Goal: Information Seeking & Learning: Learn about a topic

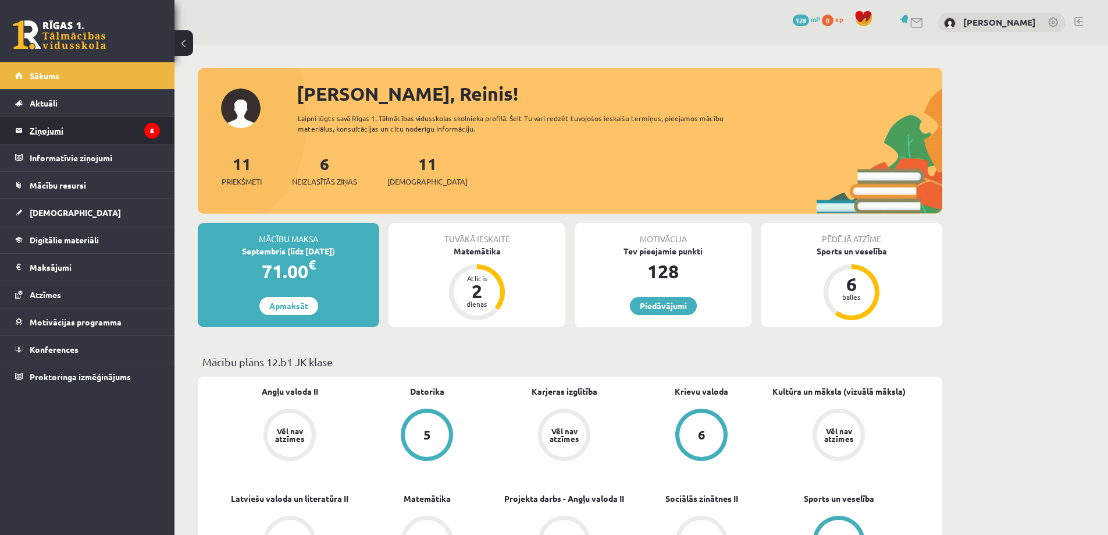
click at [74, 129] on legend "Ziņojumi 6" at bounding box center [95, 130] width 130 height 27
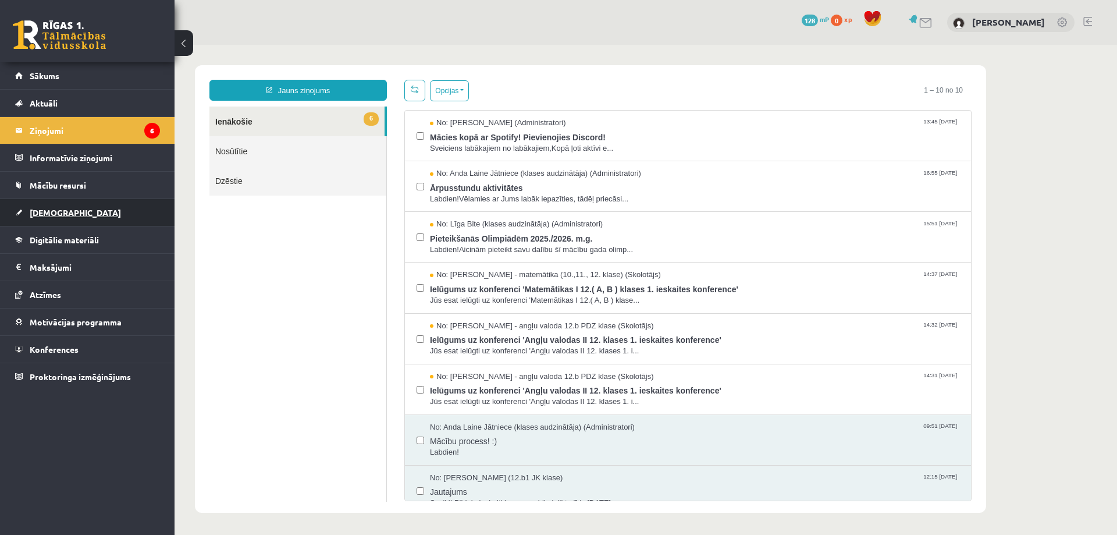
click at [47, 211] on span "[DEMOGRAPHIC_DATA]" at bounding box center [75, 212] width 91 height 10
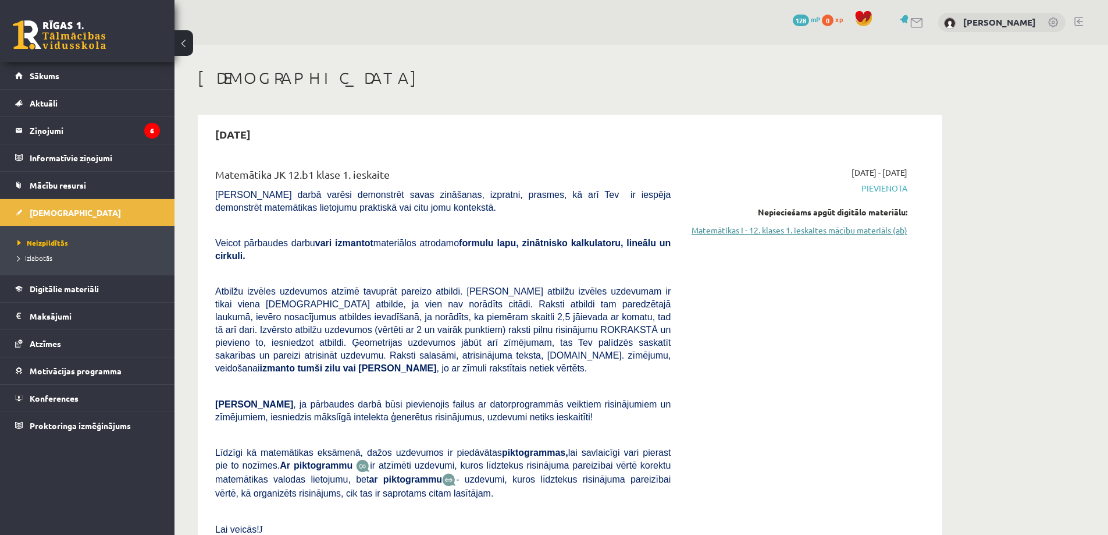
click at [855, 236] on link "Matemātikas I - 12. klases 1. ieskaites mācību materiāls (ab)" at bounding box center [797, 230] width 219 height 12
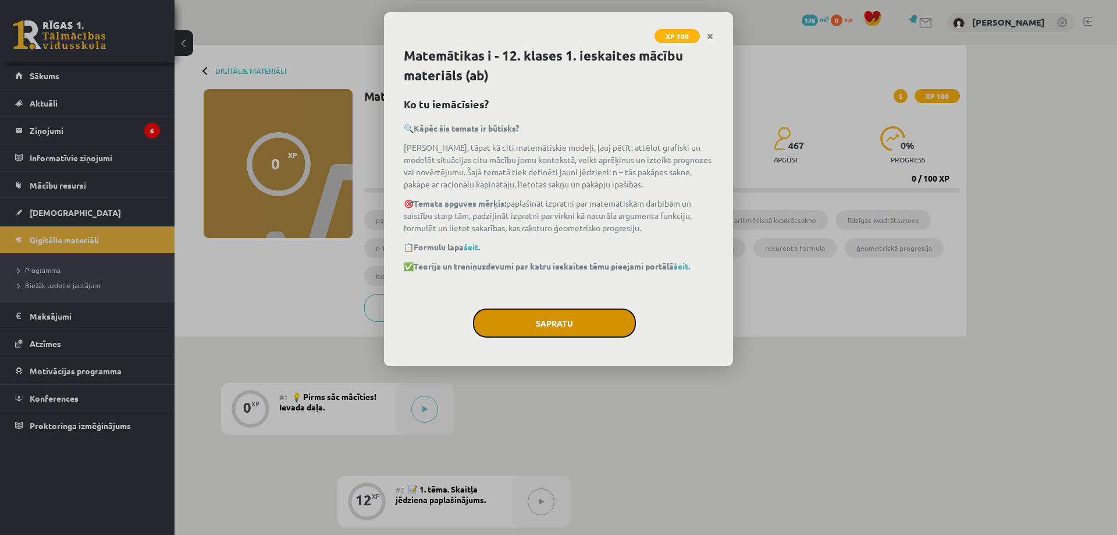
click at [550, 322] on button "Sapratu" at bounding box center [554, 322] width 163 height 29
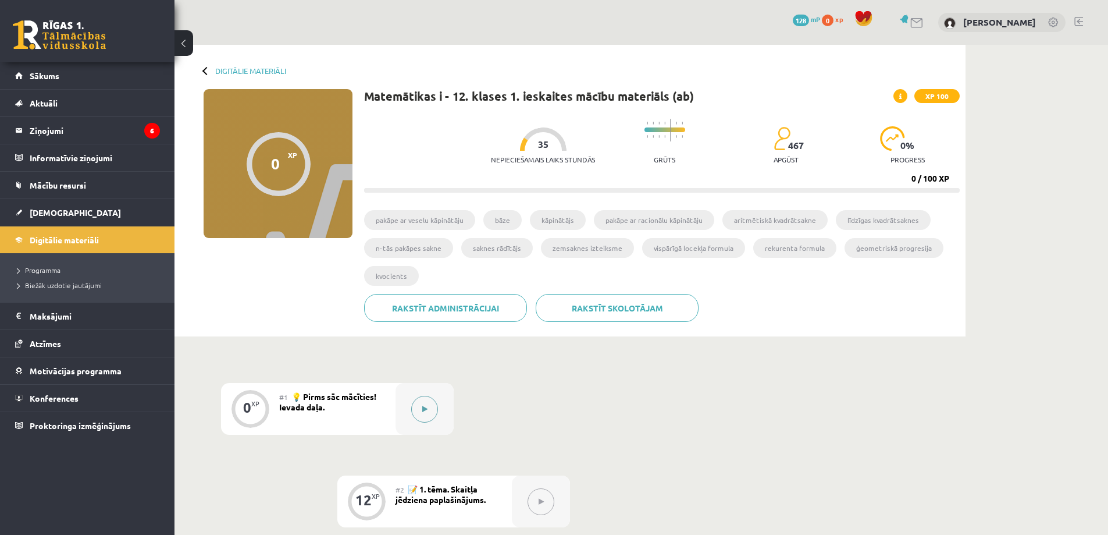
click at [422, 405] on icon at bounding box center [424, 408] width 5 height 7
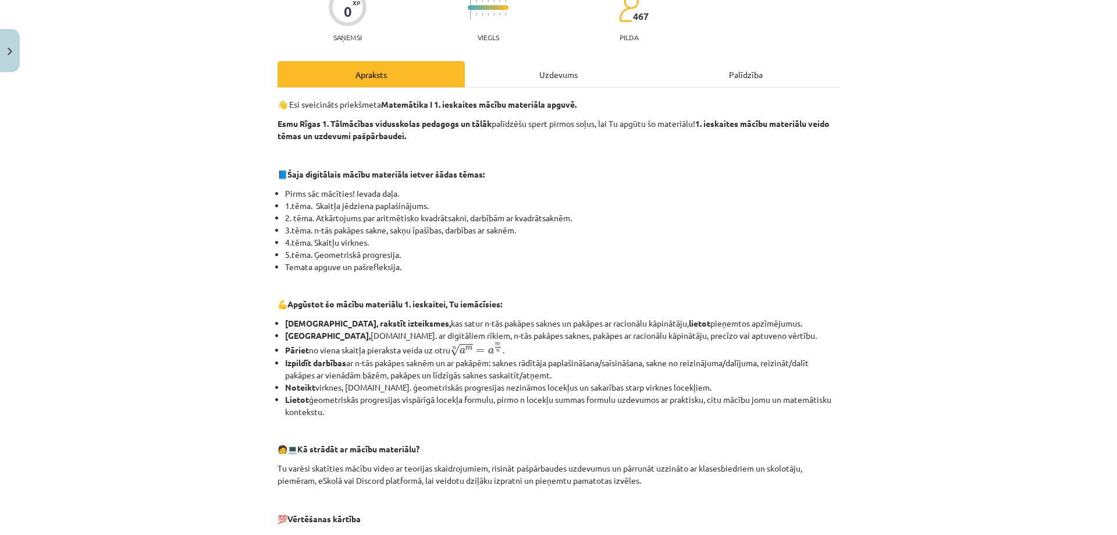
scroll to position [52, 0]
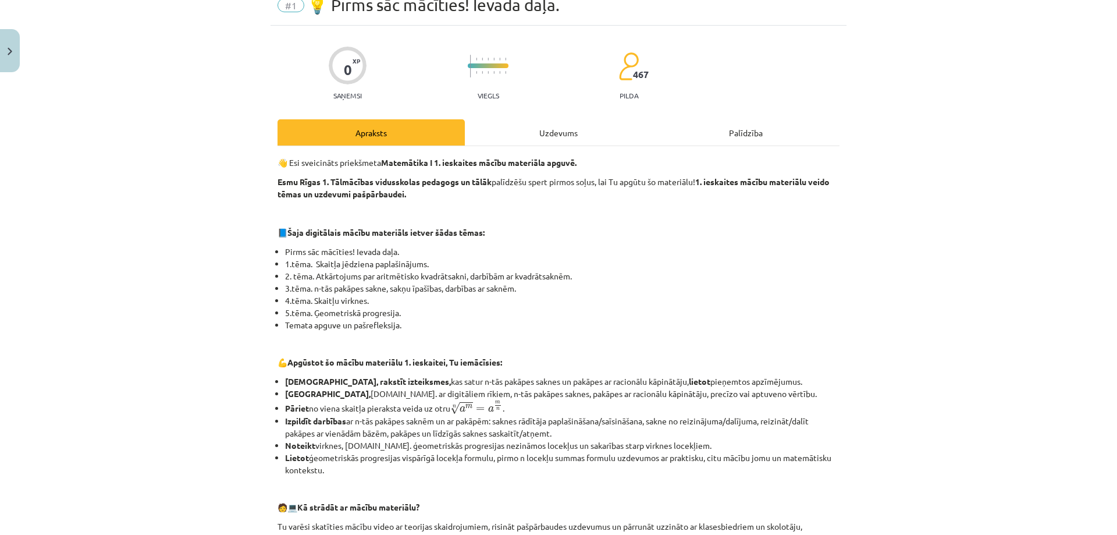
click at [732, 138] on div "Palīdzība" at bounding box center [745, 132] width 187 height 26
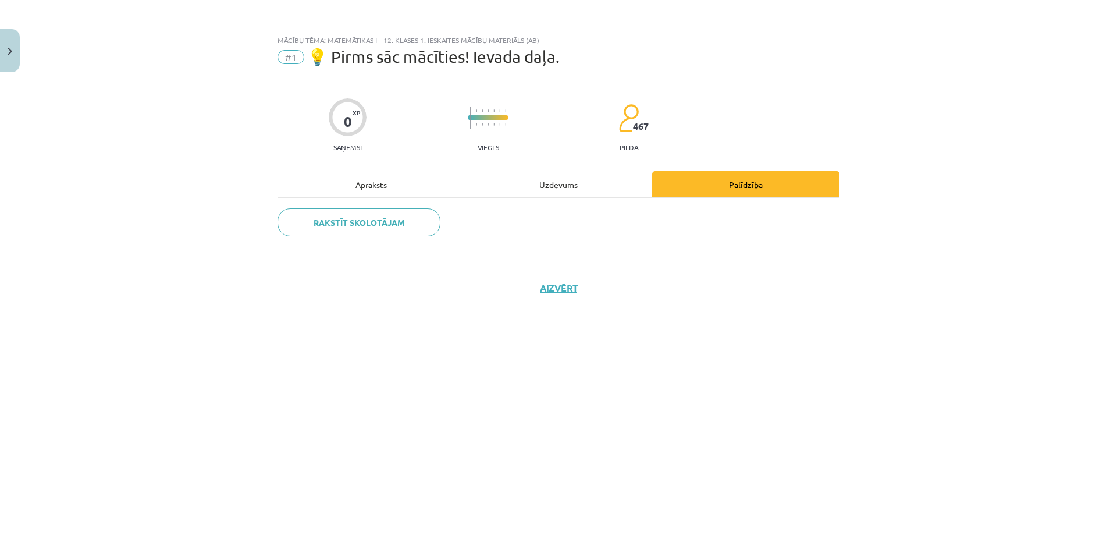
scroll to position [0, 0]
click at [547, 188] on div "Uzdevums" at bounding box center [558, 184] width 187 height 26
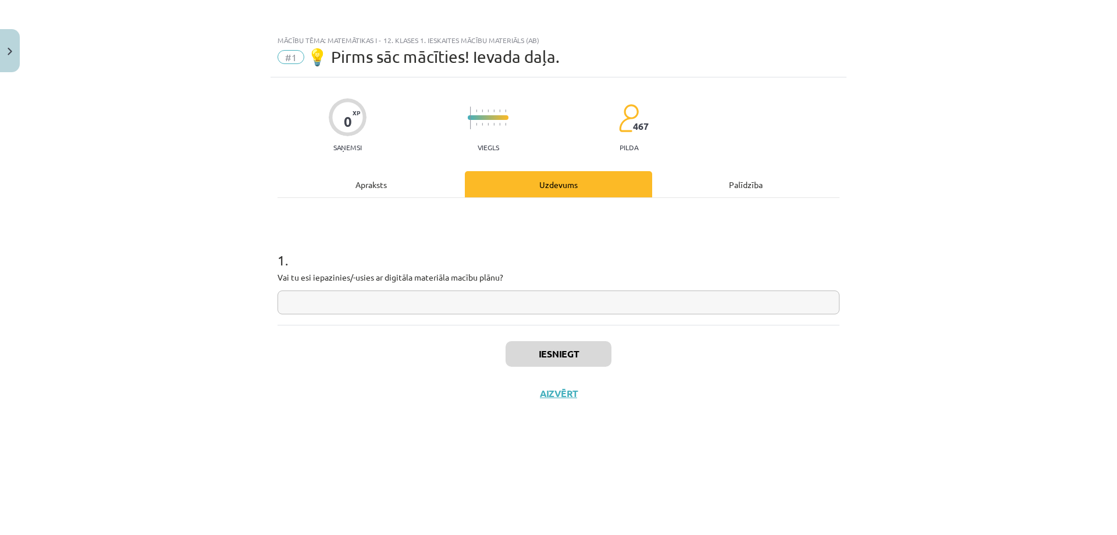
click at [622, 131] on img at bounding box center [628, 118] width 20 height 29
drag, startPoint x: 506, startPoint y: 141, endPoint x: 493, endPoint y: 138, distance: 12.6
click at [505, 141] on div "Viegls" at bounding box center [488, 126] width 41 height 51
click at [490, 138] on div at bounding box center [488, 120] width 41 height 38
click at [366, 129] on div "0 XP Saņemsi" at bounding box center [348, 121] width 38 height 60
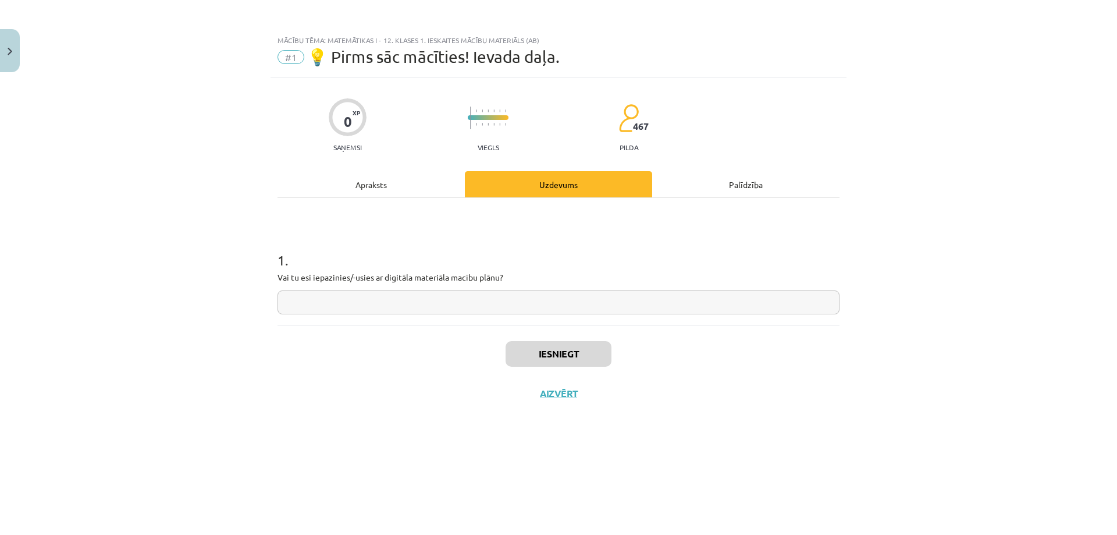
click at [347, 304] on input "text" at bounding box center [559, 302] width 562 height 24
click at [371, 188] on div "Apraksts" at bounding box center [371, 184] width 187 height 26
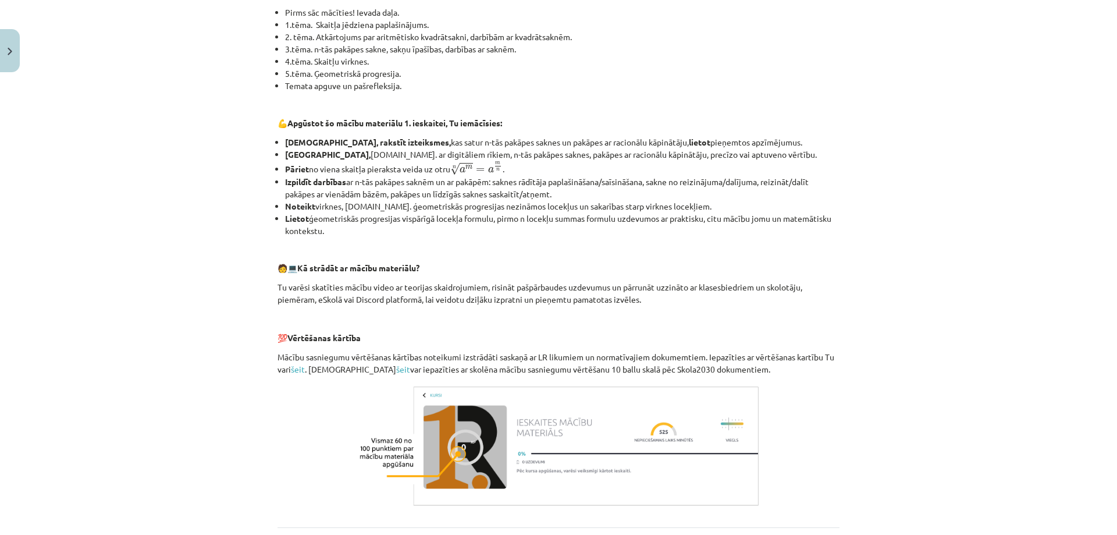
scroll to position [401, 0]
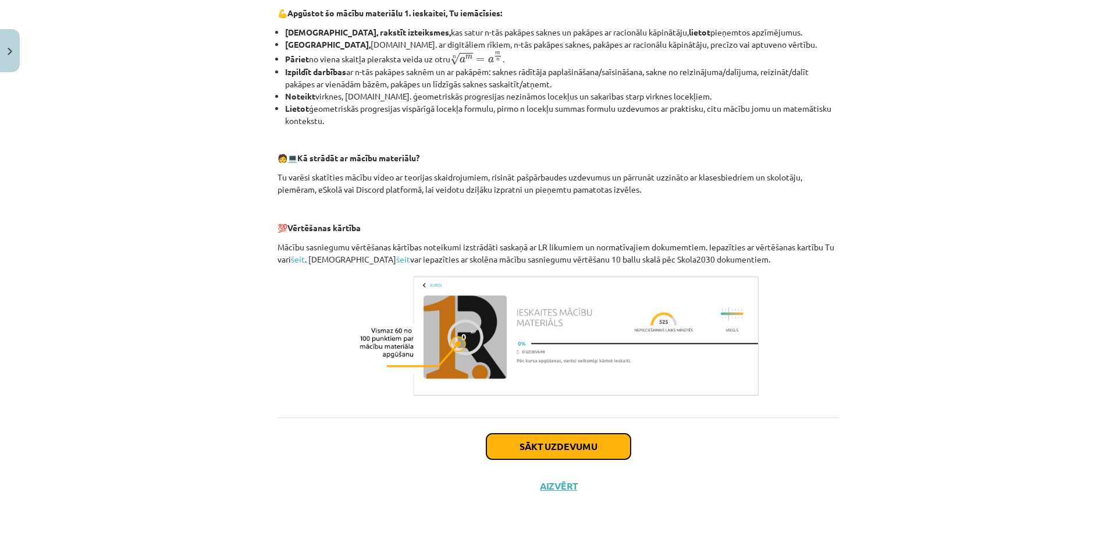
click at [530, 445] on button "Sākt uzdevumu" at bounding box center [558, 446] width 144 height 26
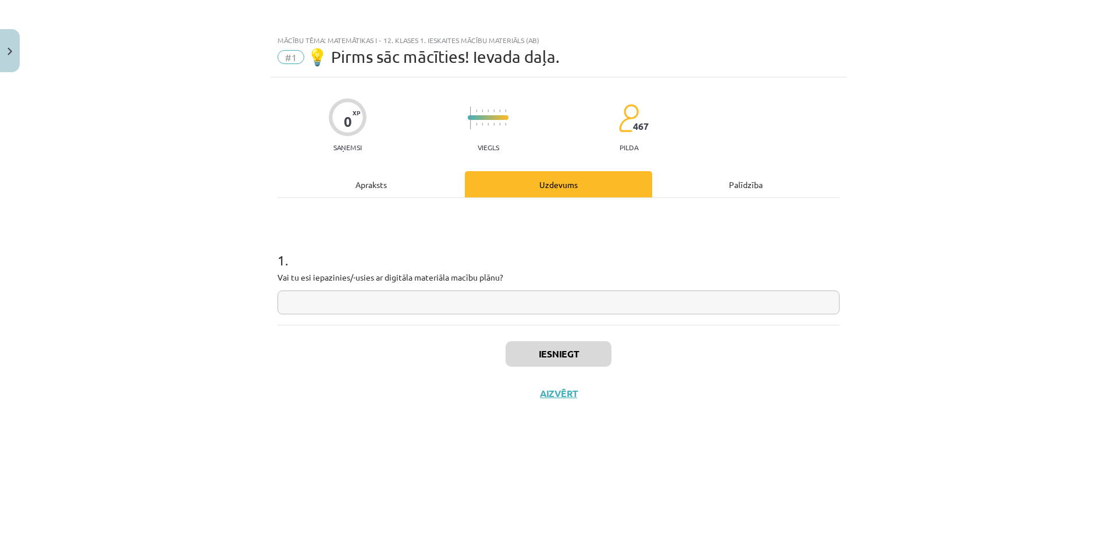
scroll to position [0, 0]
click at [406, 300] on input "text" at bounding box center [559, 302] width 562 height 24
type input "**"
click at [544, 353] on button "Iesniegt" at bounding box center [559, 354] width 106 height 26
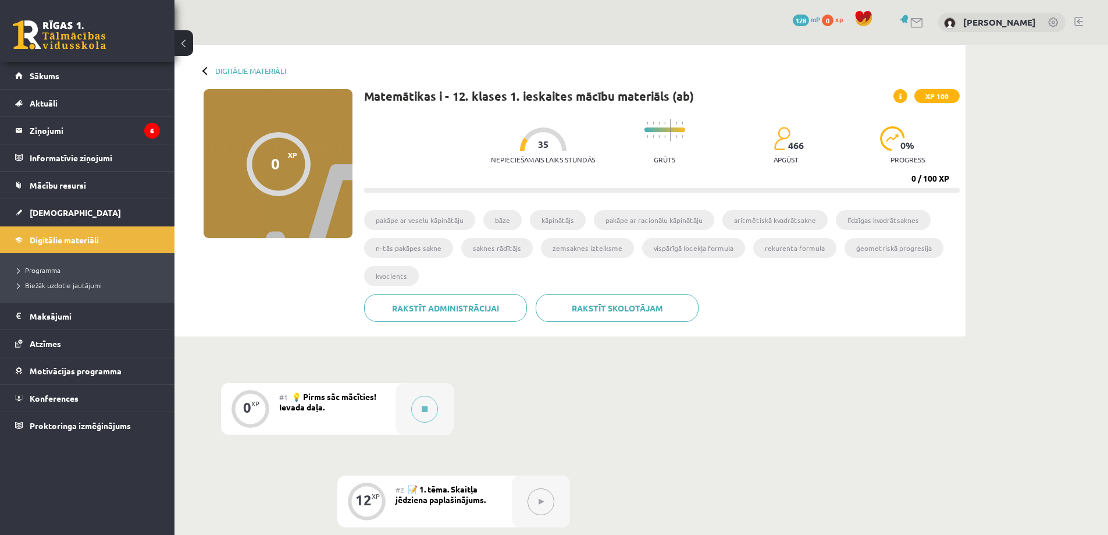
scroll to position [175, 0]
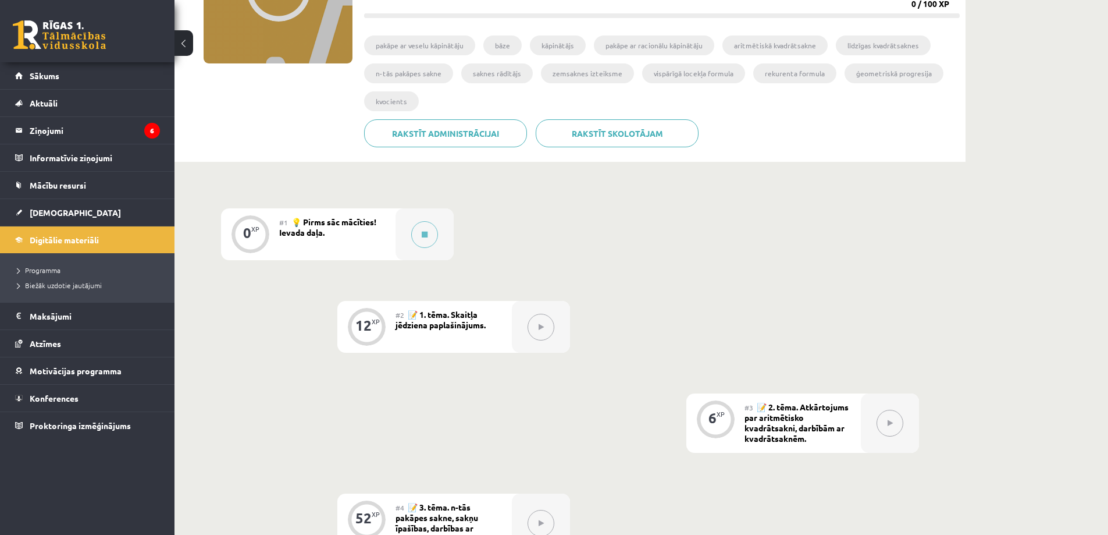
click at [543, 326] on icon at bounding box center [541, 326] width 5 height 7
click at [436, 322] on span "📝 1. tēma. Skaitļa jēdziena paplašinājums." at bounding box center [441, 319] width 90 height 21
click at [537, 326] on button at bounding box center [541, 327] width 27 height 27
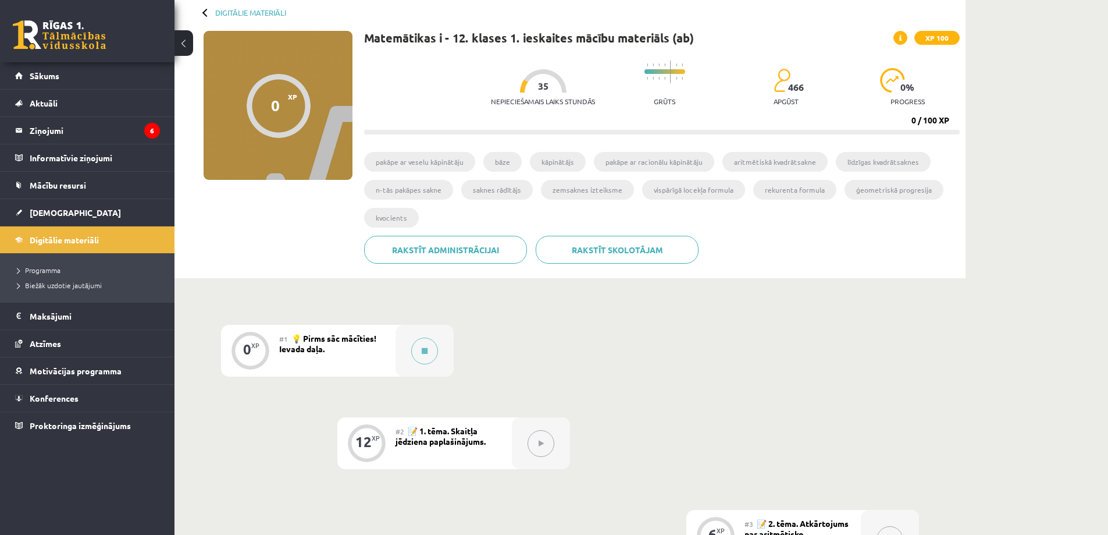
click at [426, 157] on li "pakāpe ar veselu kāpinātāju" at bounding box center [419, 162] width 111 height 20
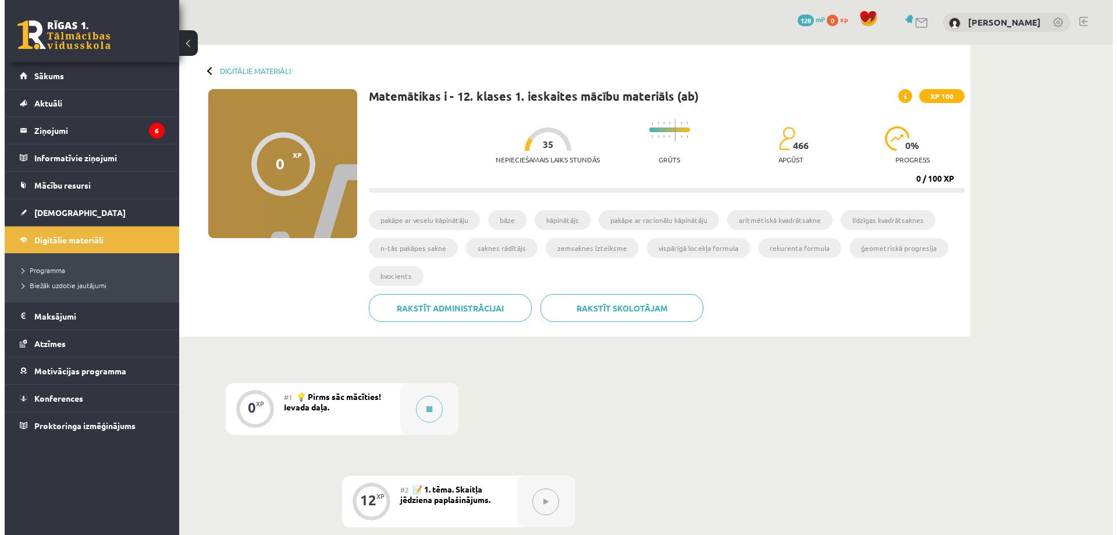
scroll to position [291, 0]
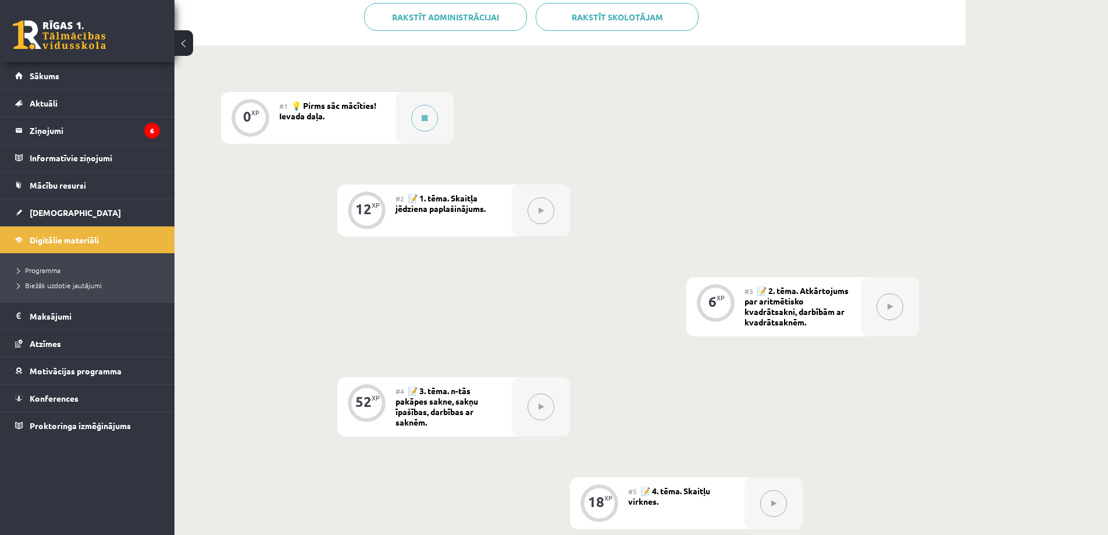
drag, startPoint x: 893, startPoint y: 304, endPoint x: 604, endPoint y: 238, distance: 296.1
click at [892, 304] on button at bounding box center [890, 306] width 27 height 27
click at [426, 115] on icon at bounding box center [425, 118] width 6 height 7
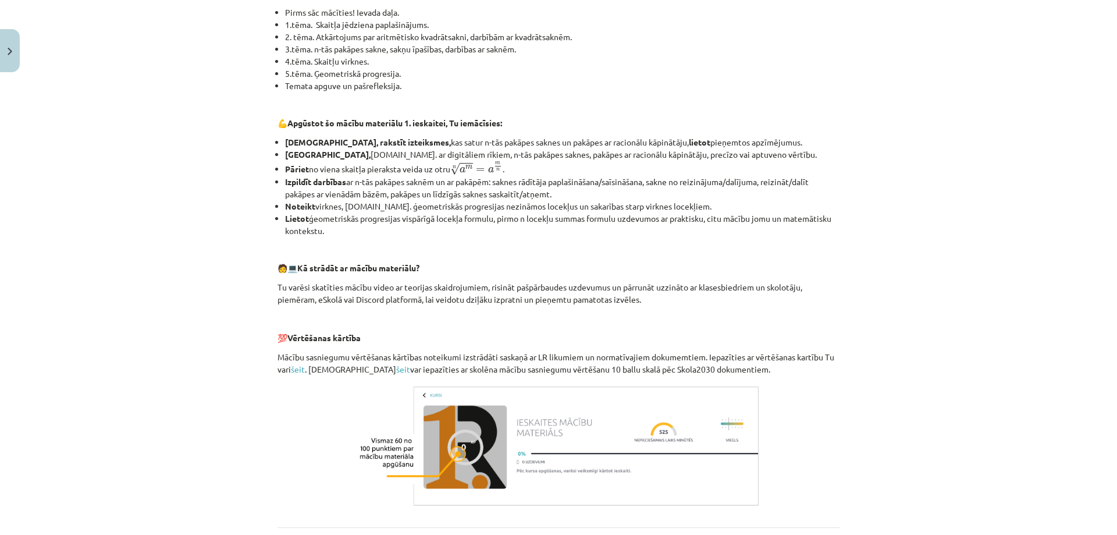
scroll to position [401, 0]
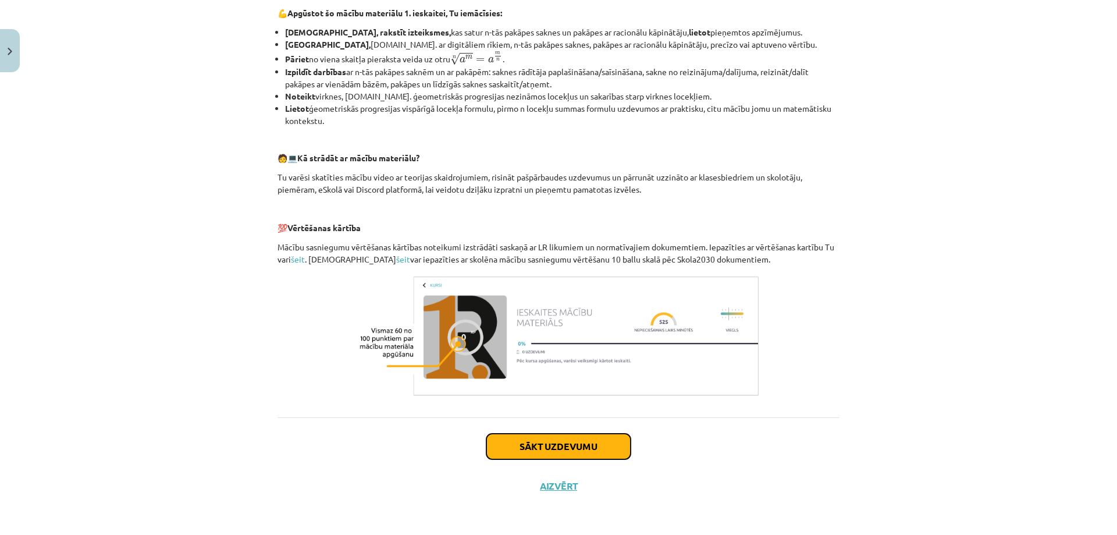
click at [538, 449] on button "Sākt uzdevumu" at bounding box center [558, 446] width 144 height 26
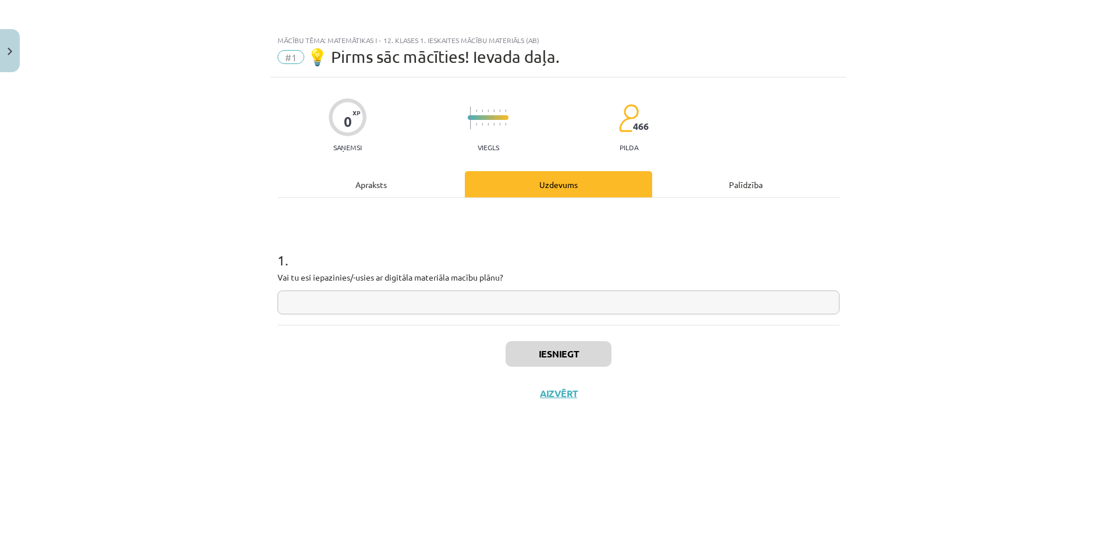
click at [726, 183] on div "Palīdzība" at bounding box center [745, 184] width 187 height 26
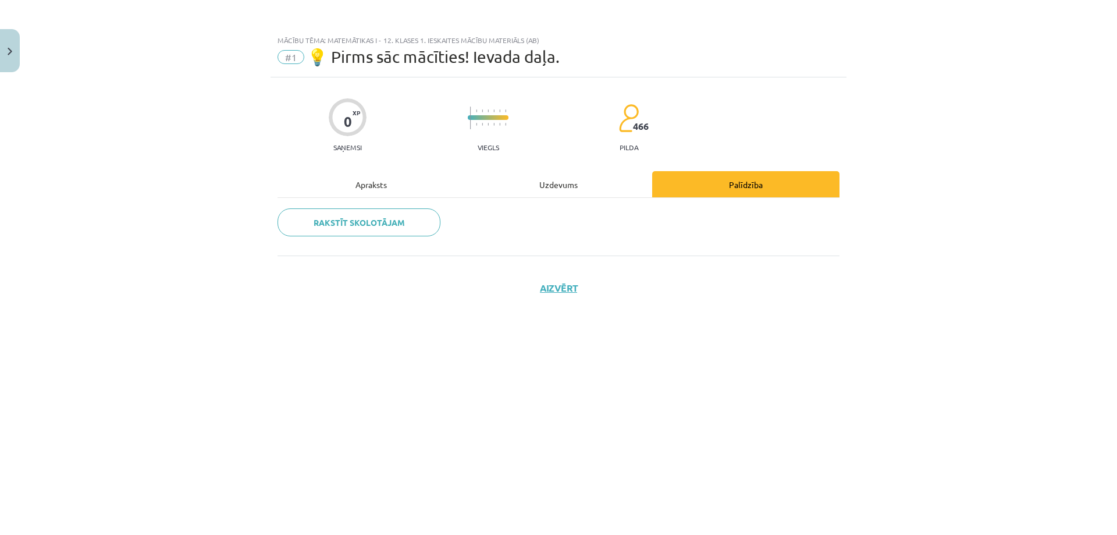
click at [589, 178] on div "Uzdevums" at bounding box center [558, 184] width 187 height 26
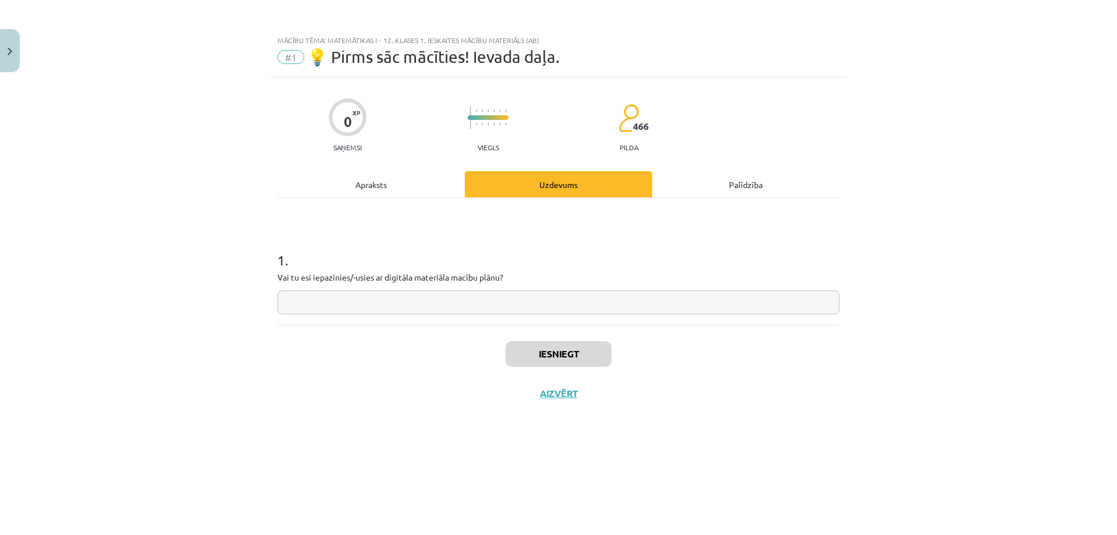
click at [373, 174] on div "Apraksts" at bounding box center [371, 184] width 187 height 26
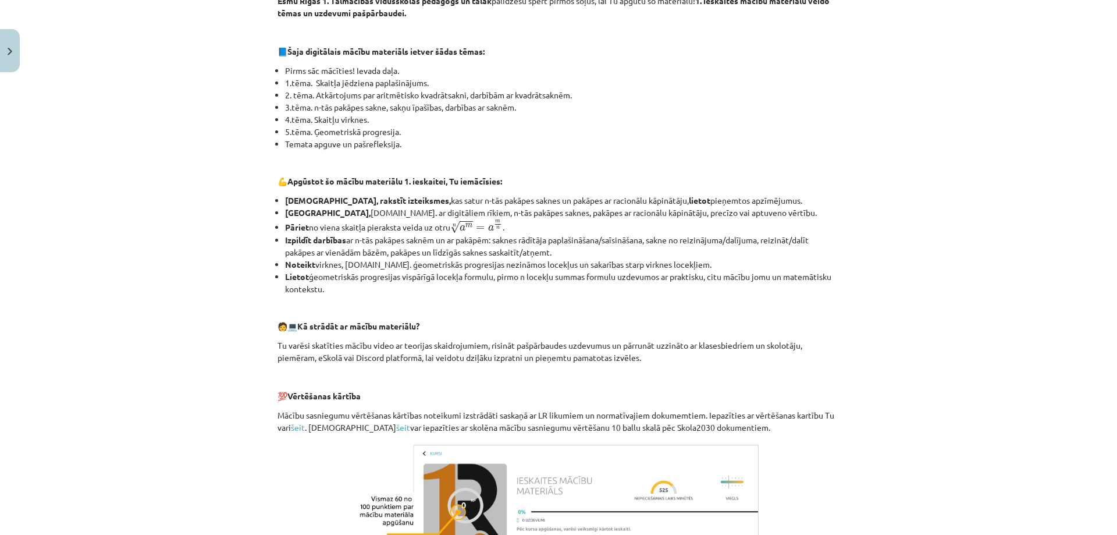
scroll to position [401, 0]
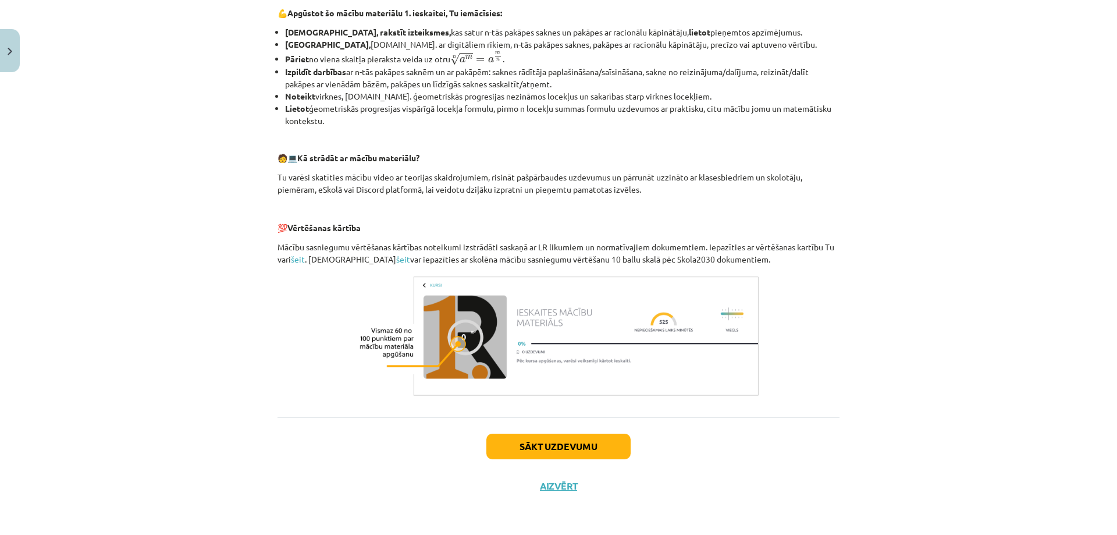
click at [458, 350] on img at bounding box center [558, 335] width 407 height 127
click at [544, 456] on button "Sākt uzdevumu" at bounding box center [558, 446] width 144 height 26
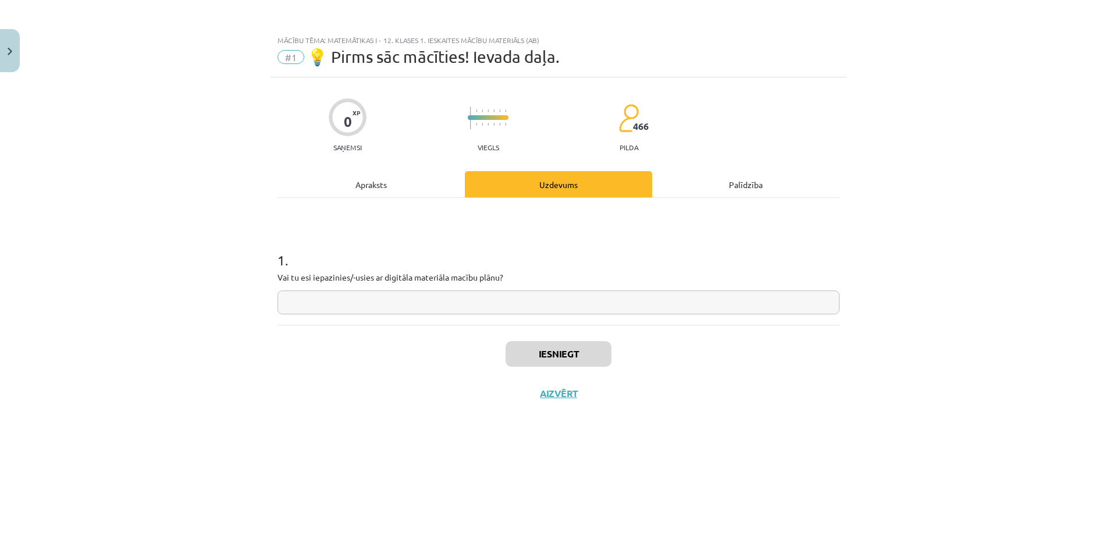
click at [419, 296] on input "text" at bounding box center [559, 302] width 562 height 24
click at [418, 297] on input "text" at bounding box center [559, 302] width 562 height 24
type input "**"
click at [568, 364] on button "Iesniegt" at bounding box center [559, 354] width 106 height 26
click at [541, 396] on button "Nākamā nodarbība" at bounding box center [558, 400] width 114 height 27
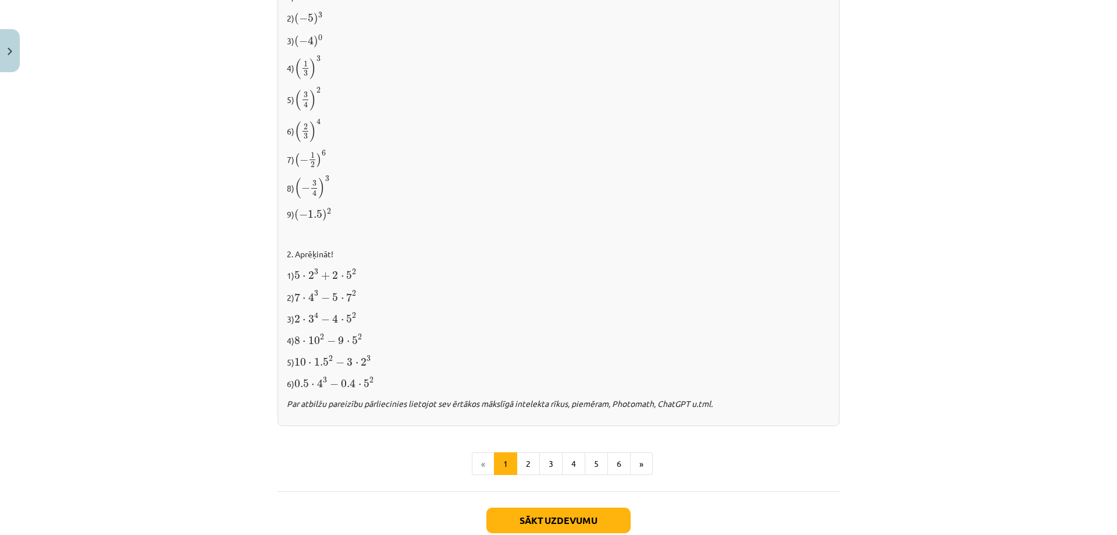
scroll to position [989, 0]
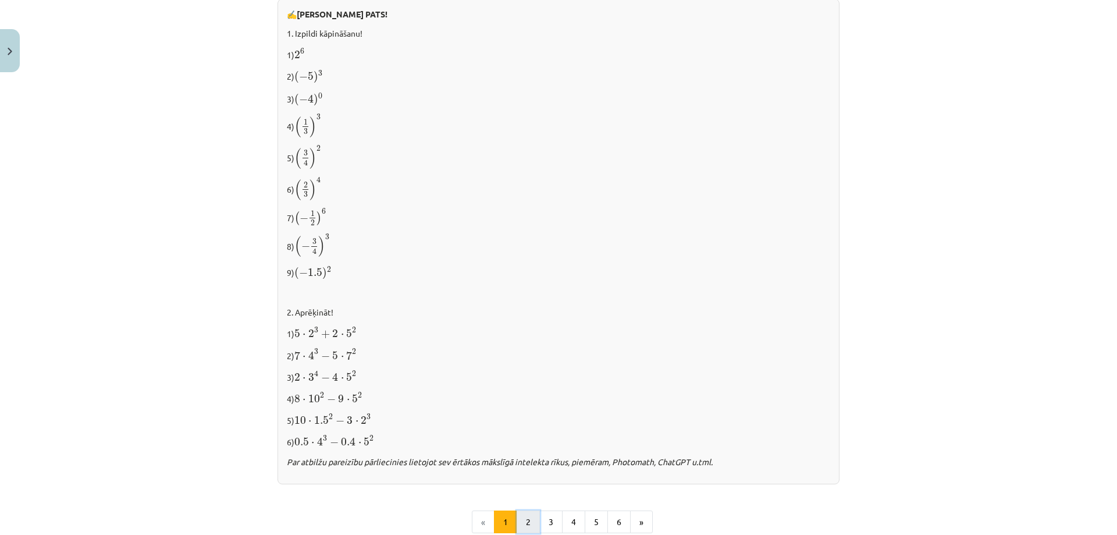
click at [527, 518] on button "2" at bounding box center [528, 521] width 23 height 23
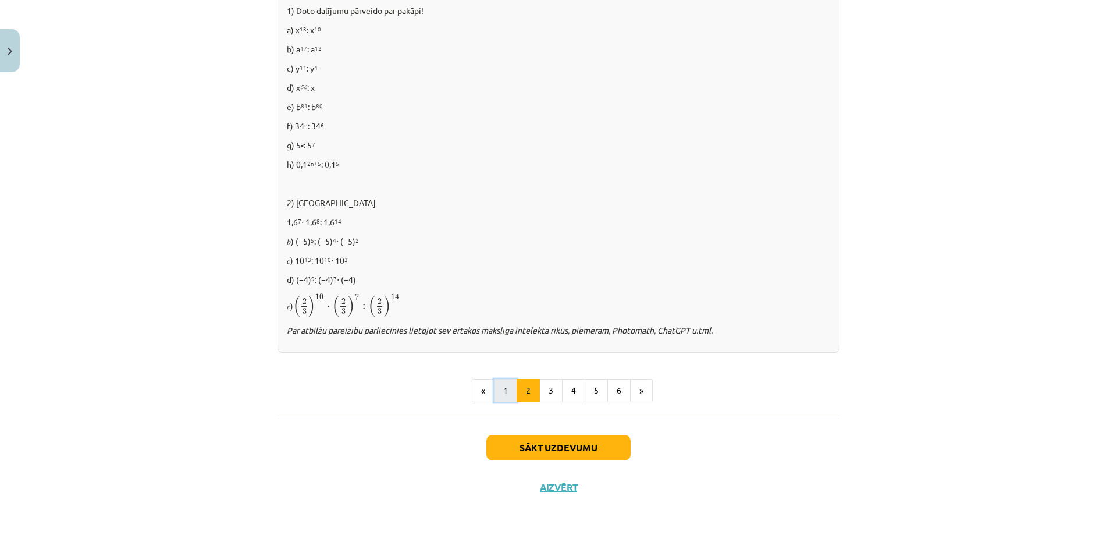
click at [504, 394] on button "1" at bounding box center [505, 390] width 23 height 23
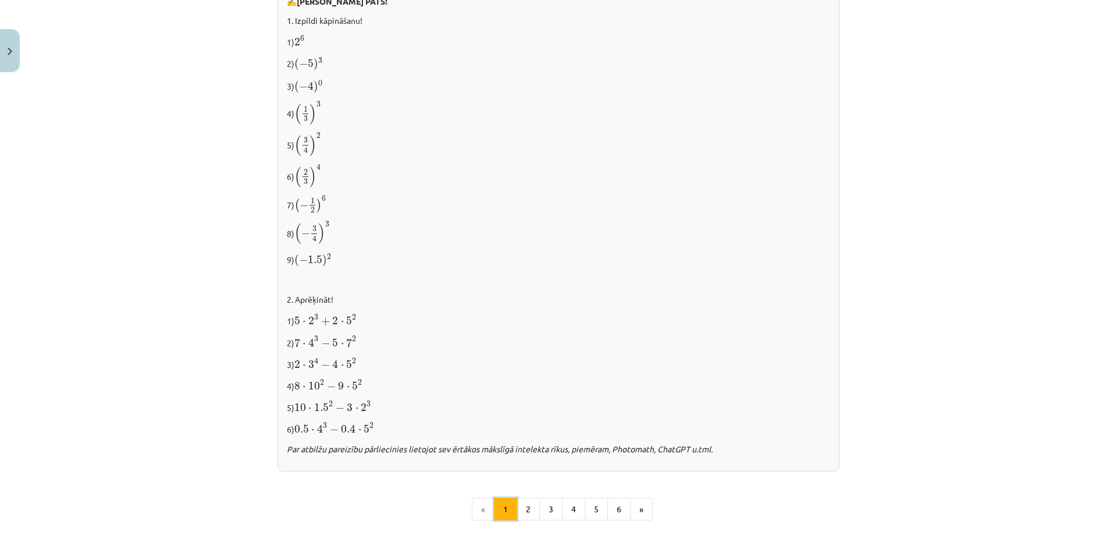
scroll to position [944, 0]
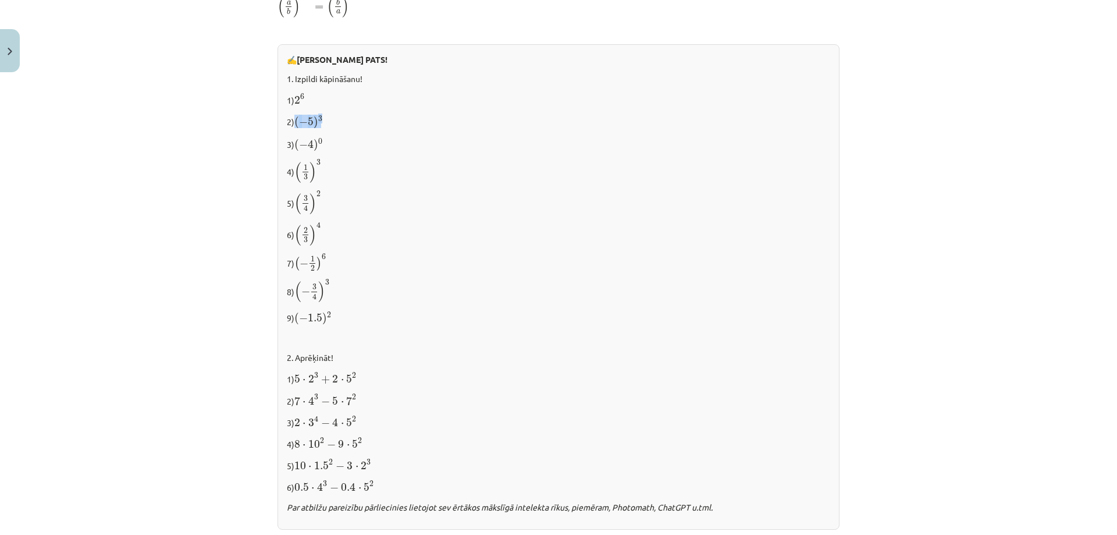
drag, startPoint x: 336, startPoint y: 117, endPoint x: 289, endPoint y: 119, distance: 46.6
click at [289, 119] on p "2) ( − 5 ) 3 ( − 5 ) 3" at bounding box center [558, 121] width 543 height 16
copy p "( − 5 ) 3"
click at [329, 169] on p "4) ( 1 3 ) 3 ( 1 3 ) 3" at bounding box center [558, 171] width 543 height 24
drag, startPoint x: 327, startPoint y: 144, endPoint x: 291, endPoint y: 144, distance: 35.5
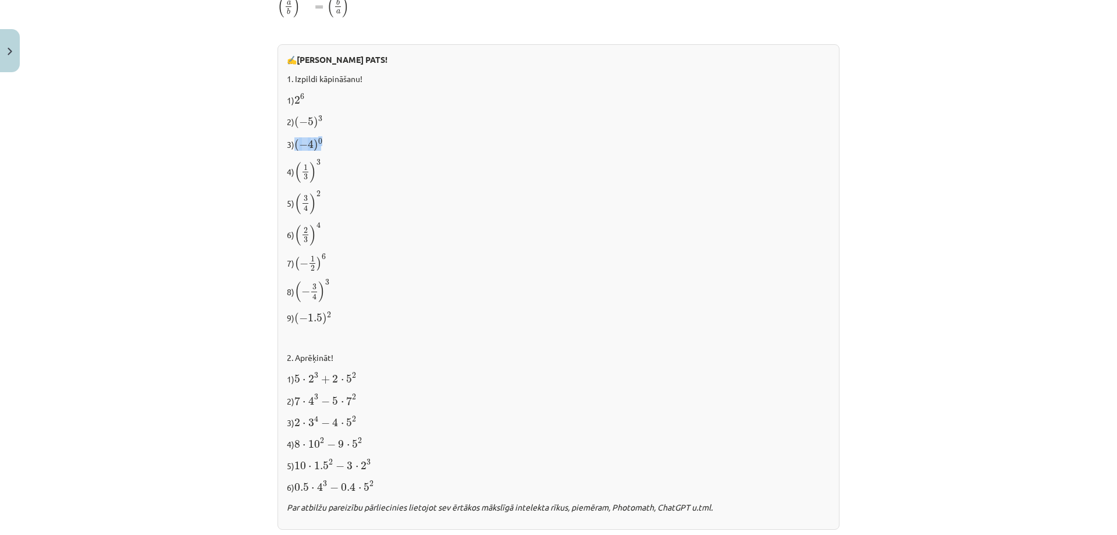
click at [291, 144] on p "3) ( − 4 ) 0 ( − 4 ) 0" at bounding box center [558, 144] width 543 height 16
copy span "( − 4 ) 0"
click at [364, 162] on p "4) ( 1 3 ) 3 ( 1 3 ) 3" at bounding box center [558, 171] width 543 height 24
drag, startPoint x: 332, startPoint y: 165, endPoint x: 293, endPoint y: 170, distance: 39.3
click at [293, 170] on p "4) ( 1 3 ) 3 ( 1 3 ) 3" at bounding box center [558, 171] width 543 height 24
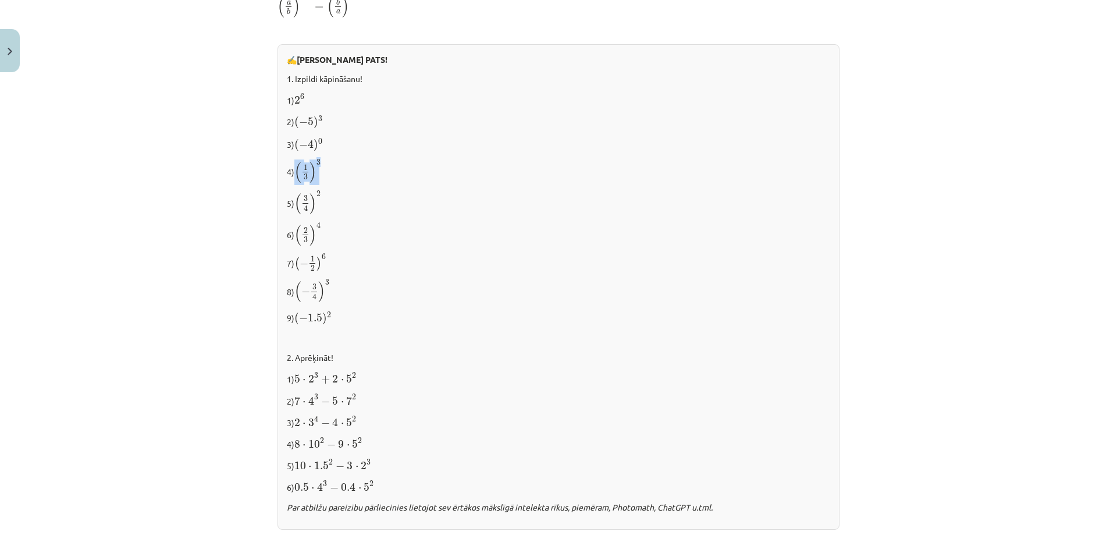
copy span "( 1 3 ) 3"
drag, startPoint x: 323, startPoint y: 198, endPoint x: 293, endPoint y: 197, distance: 30.3
click at [293, 197] on p "5) ( 3 4 ) 2 ( 3 4 ) 2" at bounding box center [558, 202] width 543 height 24
copy p "( 3 4 ) 2 ( 3 4 ) 2"
drag, startPoint x: 333, startPoint y: 231, endPoint x: 294, endPoint y: 231, distance: 39.6
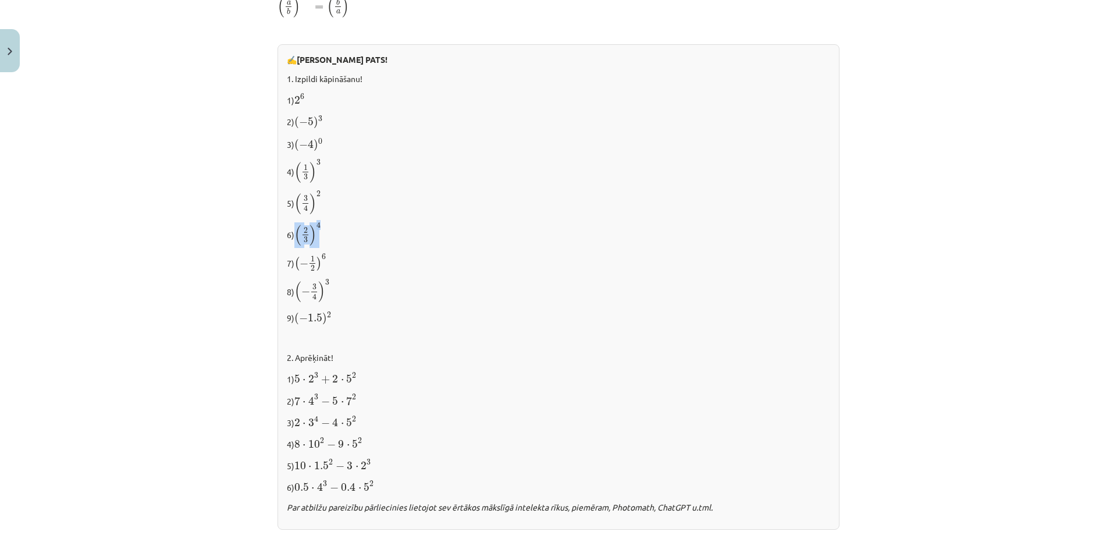
click at [294, 231] on p "6) ( 2 3 ) 4 ( 2 3 ) 4" at bounding box center [558, 234] width 543 height 24
copy span "( 2 3 ) 4"
drag, startPoint x: 531, startPoint y: 244, endPoint x: 521, endPoint y: 241, distance: 10.7
click at [521, 241] on p "6) ( 2 3 ) 4 ( 2 3 ) 4" at bounding box center [558, 234] width 543 height 24
drag, startPoint x: 323, startPoint y: 257, endPoint x: 294, endPoint y: 266, distance: 30.4
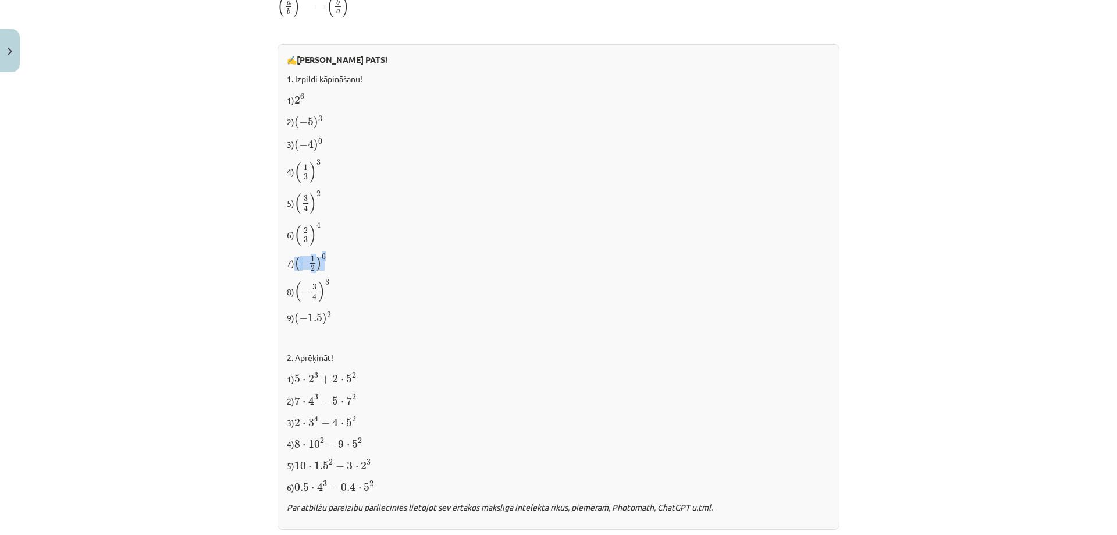
click at [294, 266] on span "( − 1 2 ) 6" at bounding box center [310, 262] width 32 height 17
copy span "( − 1 2 ) 6"
click at [404, 249] on div "✍️ RISINI PATS! 1. Izpildi kāpināšanu! 1) 2 6 2 6 2) ( − 5 ) 3 ( − 5 ) 3 3) ( −…" at bounding box center [559, 286] width 562 height 485
drag, startPoint x: 329, startPoint y: 258, endPoint x: 291, endPoint y: 261, distance: 37.9
click at [291, 261] on p "7) ( − 1 2 ) 6 ( − 1 2 ) 6" at bounding box center [558, 262] width 543 height 19
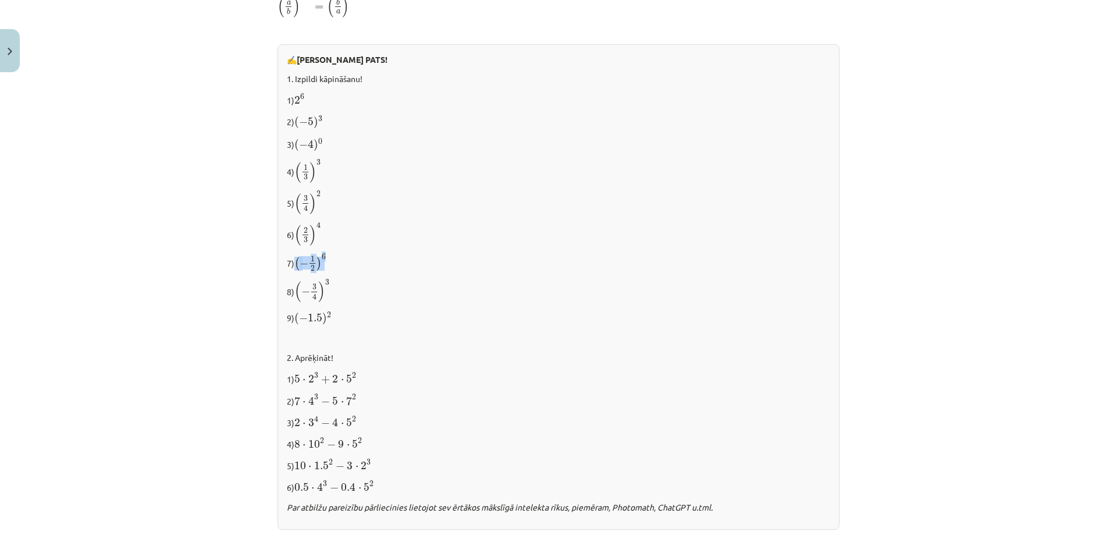
copy span "( − 1 2 ) 6"
click at [323, 256] on span "6" at bounding box center [324, 257] width 5 height 6
click at [322, 285] on span ")" at bounding box center [321, 291] width 7 height 21
drag, startPoint x: 332, startPoint y: 287, endPoint x: 293, endPoint y: 290, distance: 39.6
click at [293, 290] on p "8) ( − 3 4 ) 3 ( − 3 4 ) 3" at bounding box center [558, 291] width 543 height 24
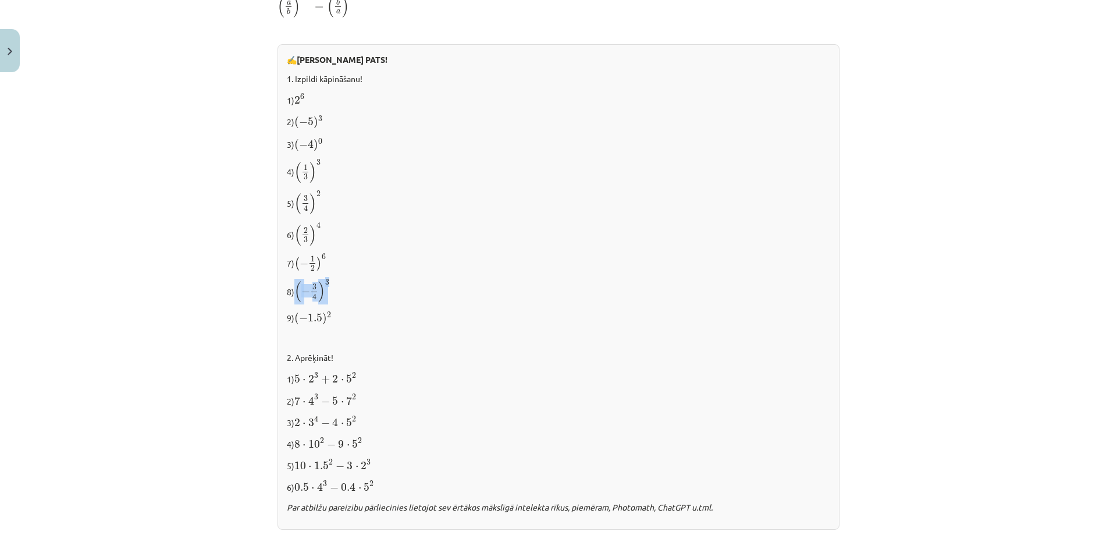
copy span "( − 3 4 ) 3"
click at [620, 354] on p "2. Aprēķināt!" at bounding box center [558, 357] width 543 height 12
drag, startPoint x: 944, startPoint y: 297, endPoint x: 909, endPoint y: 214, distance: 90.4
click at [944, 293] on div "Mācību tēma: Matemātikas i - 12. klases 1. ieskaites mācību materiāls (ab) #2 📝…" at bounding box center [558, 267] width 1117 height 535
drag, startPoint x: 325, startPoint y: 289, endPoint x: 293, endPoint y: 293, distance: 32.3
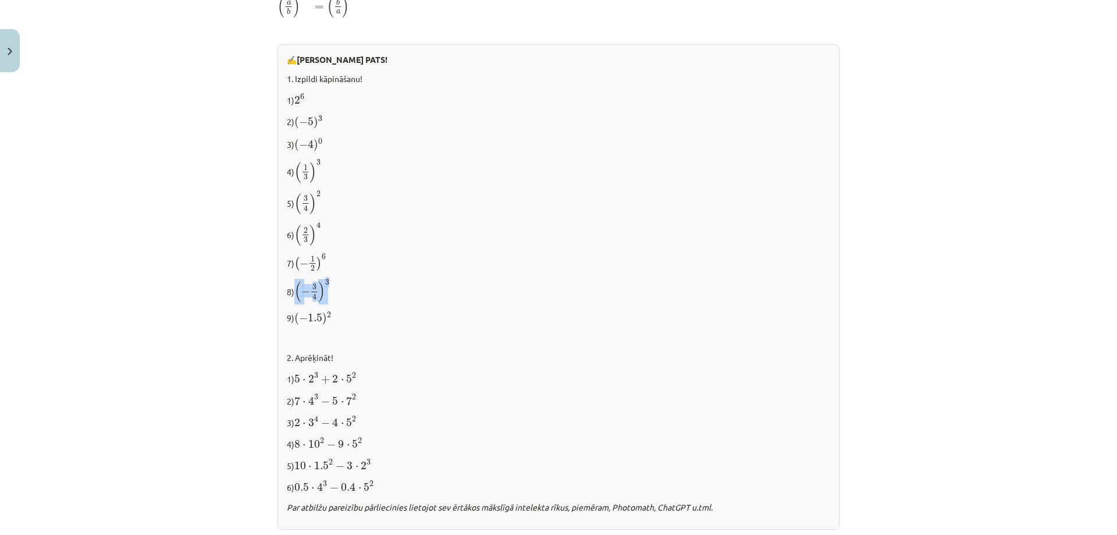
click at [293, 293] on p "8) ( − 3 4 ) 3 ( − 3 4 ) 3" at bounding box center [558, 291] width 543 height 24
copy span "( − 3 4 ) 3"
click at [333, 310] on p "9) ( − 1.5 ) 2 ( − 1.5 ) 2" at bounding box center [558, 318] width 543 height 16
drag, startPoint x: 341, startPoint y: 307, endPoint x: 300, endPoint y: 309, distance: 41.4
click at [300, 310] on p "9) ( − 1.5 ) 2 ( − 1.5 ) 2" at bounding box center [558, 318] width 543 height 16
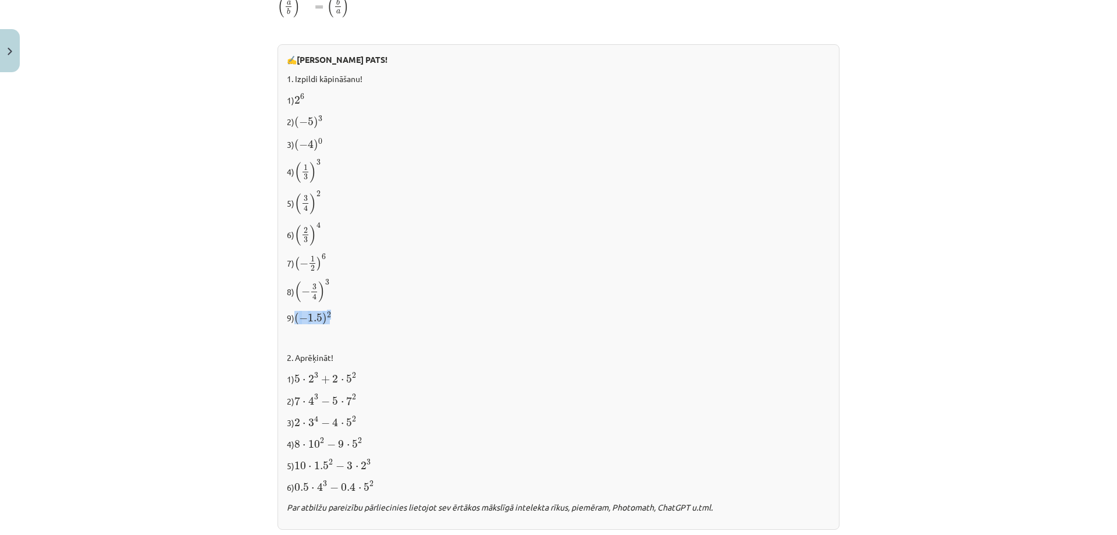
drag, startPoint x: 293, startPoint y: 313, endPoint x: 344, endPoint y: 312, distance: 50.6
click at [344, 312] on p "9) ( − 1.5 ) 2 ( − 1.5 ) 2" at bounding box center [558, 318] width 543 height 16
copy span "( − 1.5 ) 2"
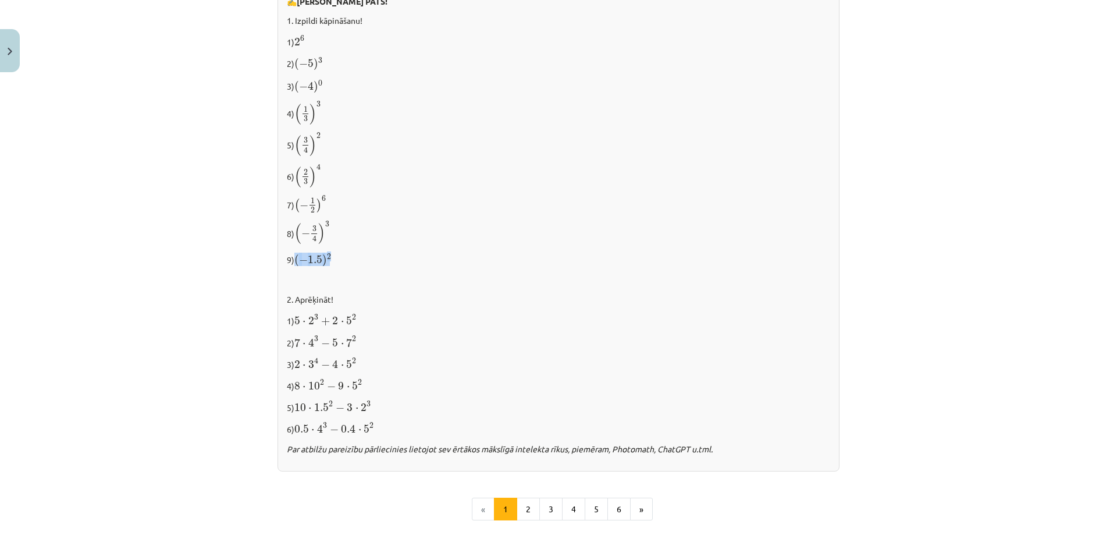
scroll to position [1060, 0]
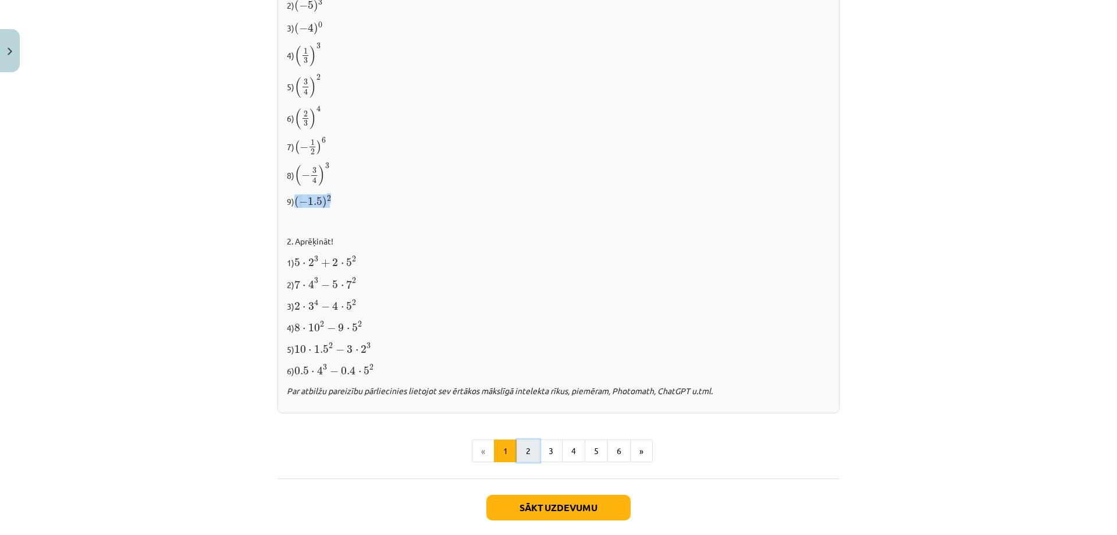
click at [528, 449] on button "2" at bounding box center [528, 450] width 23 height 23
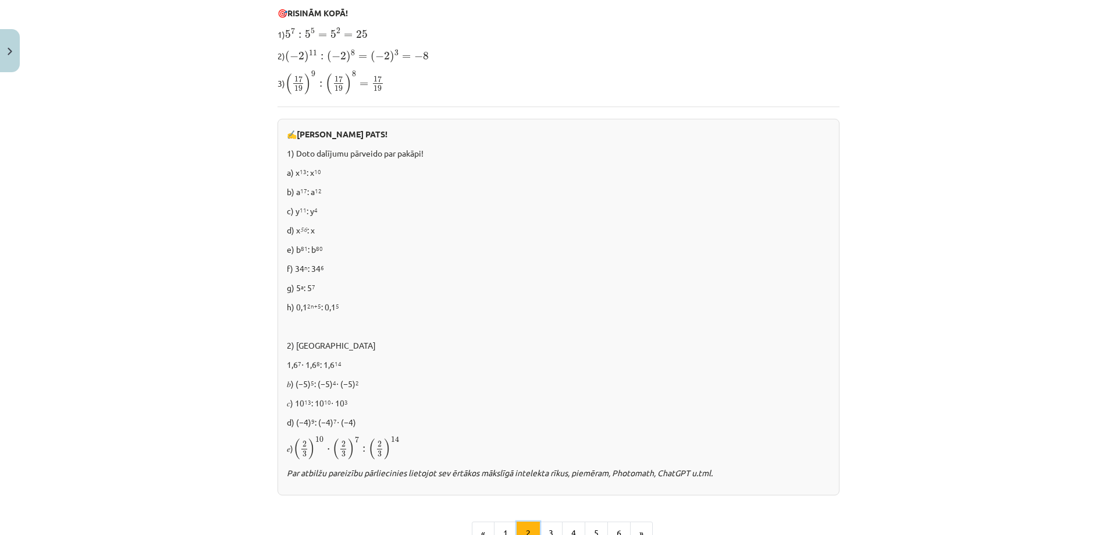
scroll to position [700, 0]
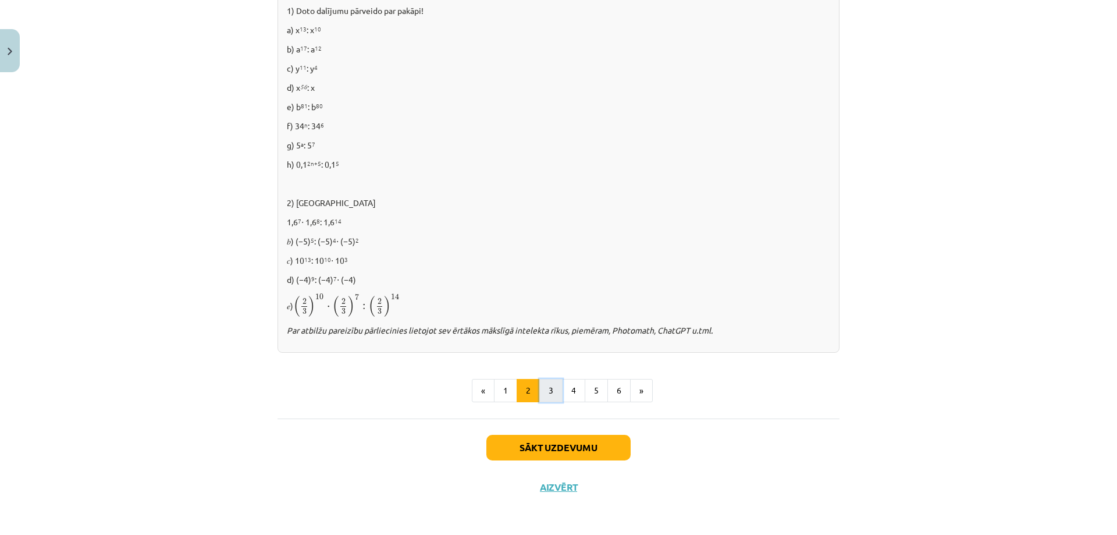
click at [541, 391] on button "3" at bounding box center [550, 390] width 23 height 23
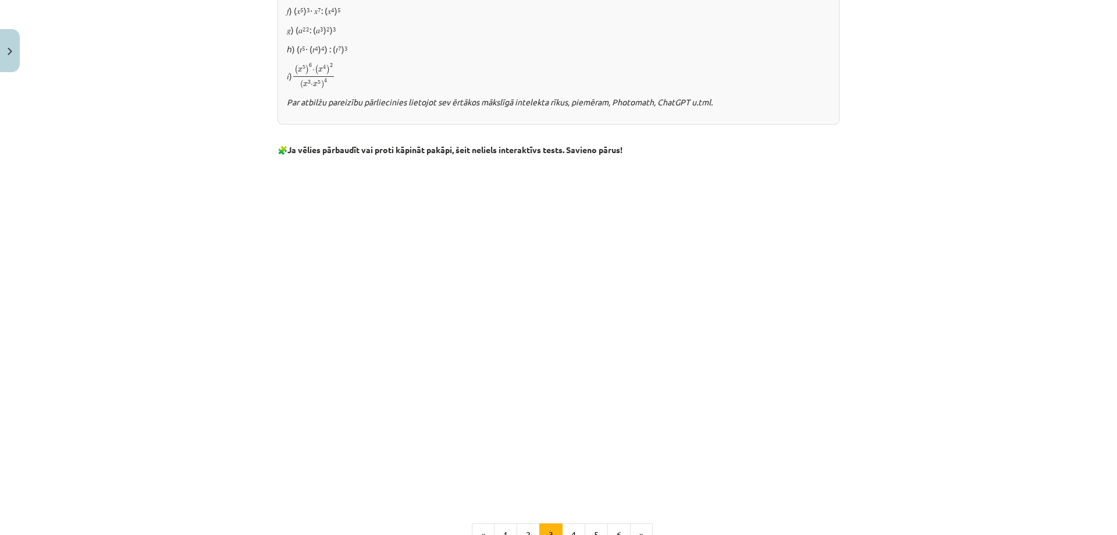
scroll to position [906, 0]
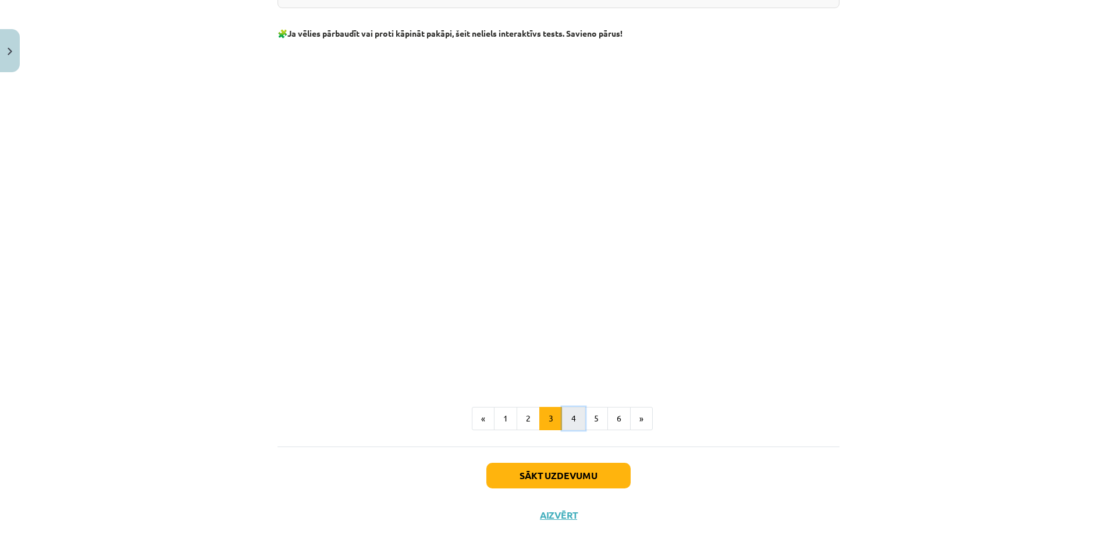
click at [567, 420] on button "4" at bounding box center [573, 418] width 23 height 23
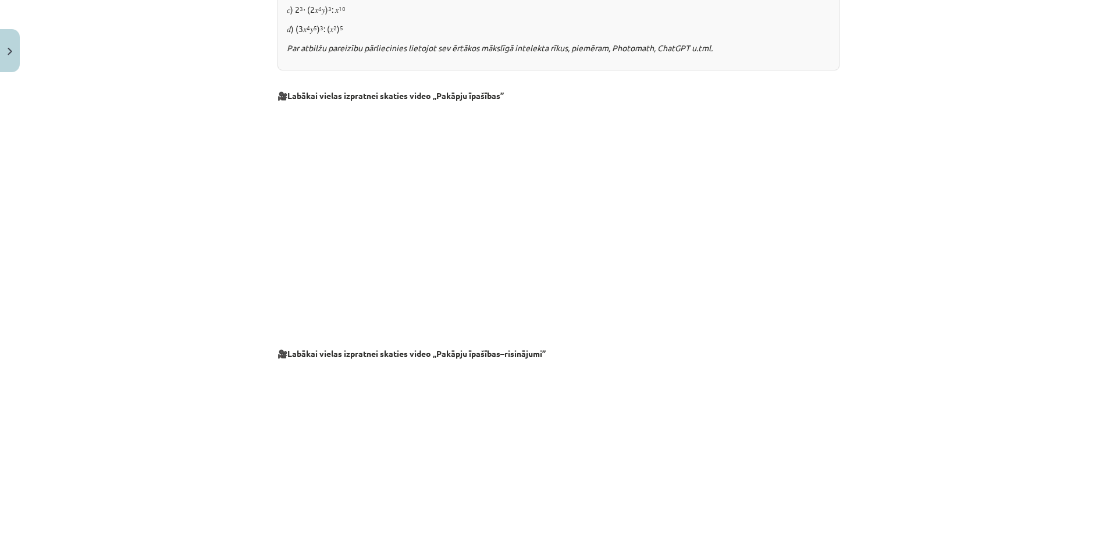
scroll to position [1115, 0]
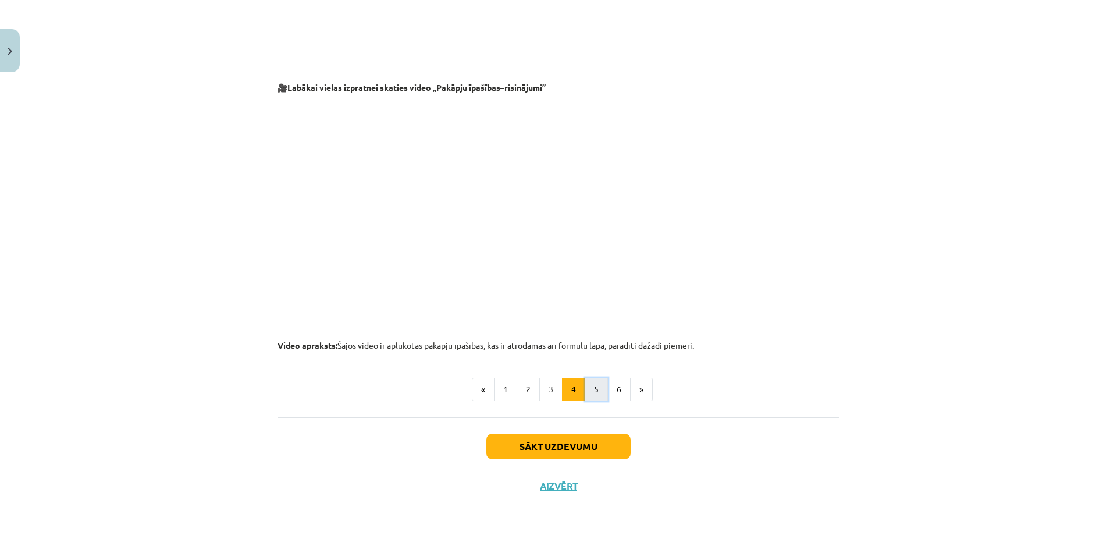
click at [593, 390] on button "5" at bounding box center [596, 389] width 23 height 23
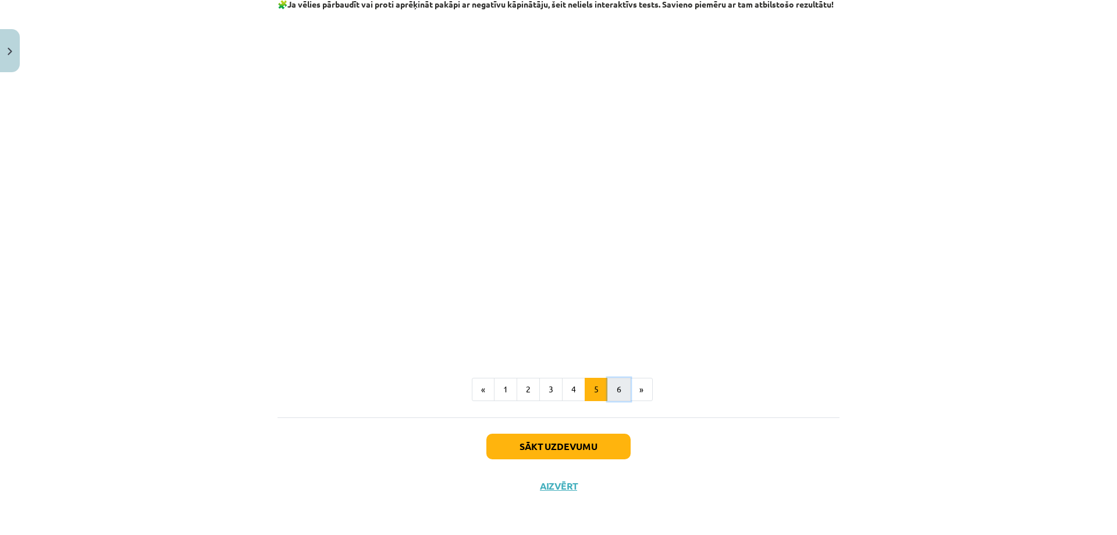
click at [621, 389] on button "6" at bounding box center [618, 389] width 23 height 23
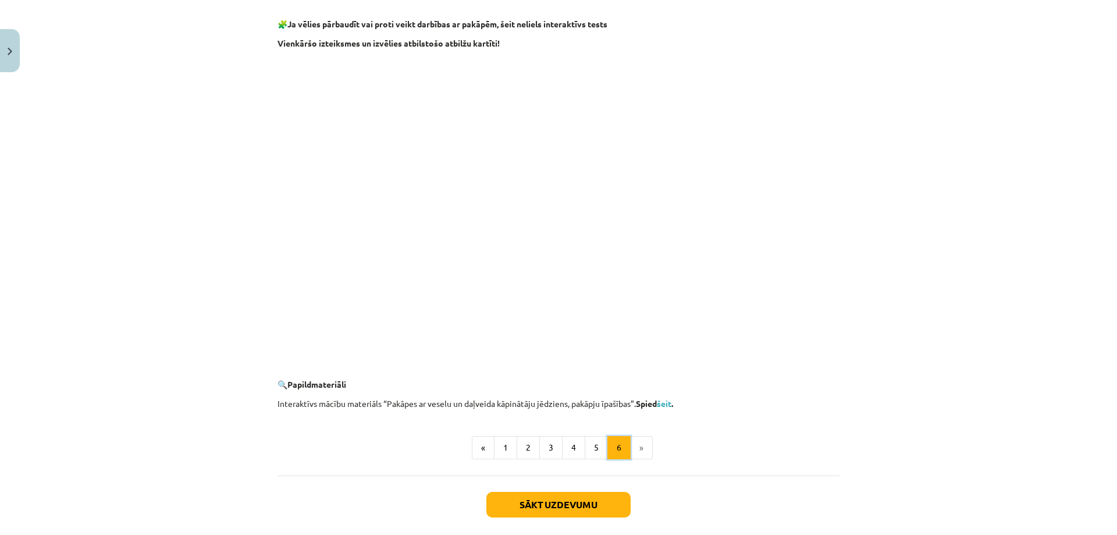
scroll to position [1009, 0]
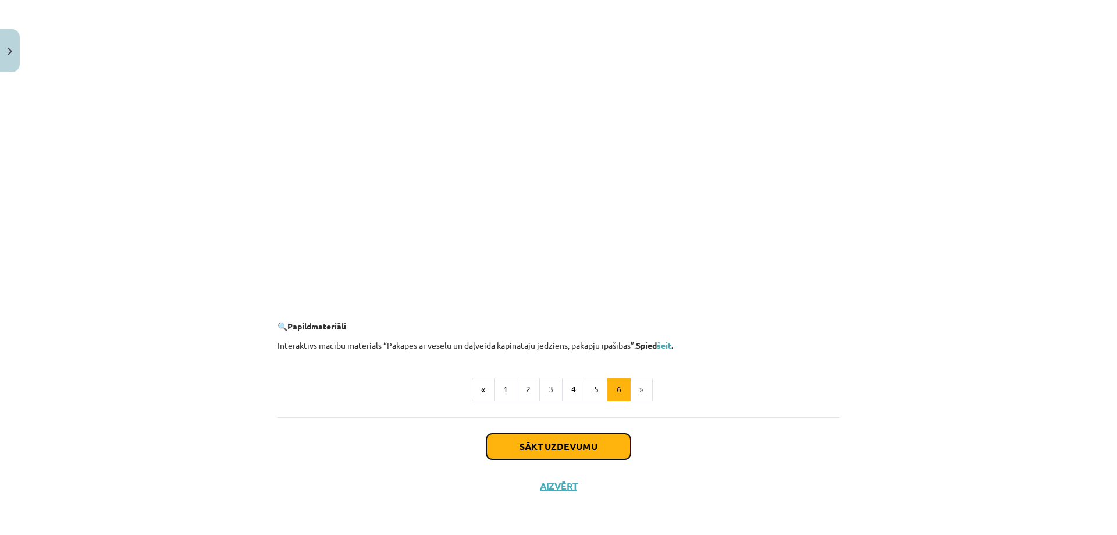
click at [525, 453] on button "Sākt uzdevumu" at bounding box center [558, 446] width 144 height 26
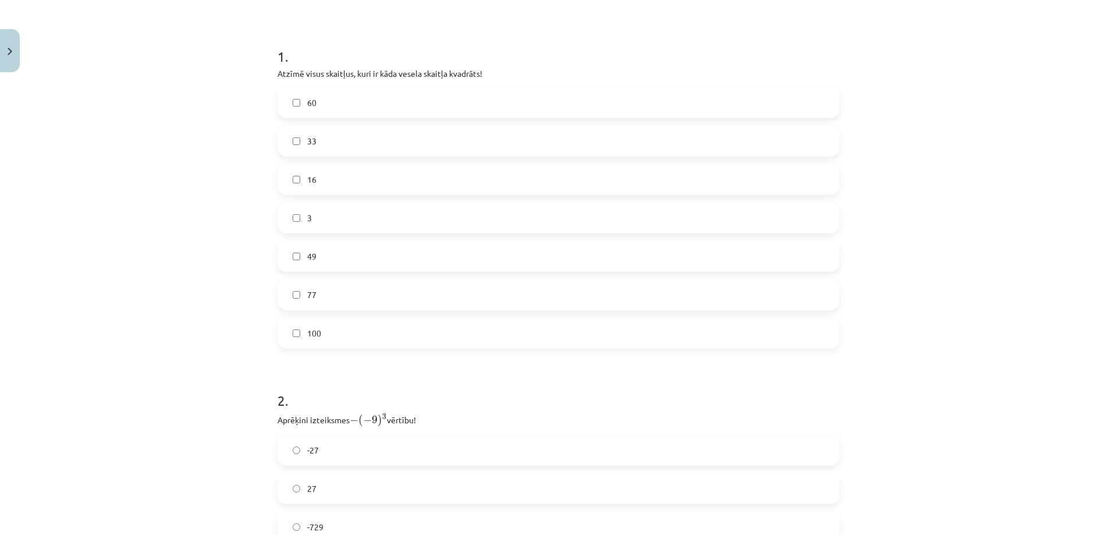
scroll to position [145, 0]
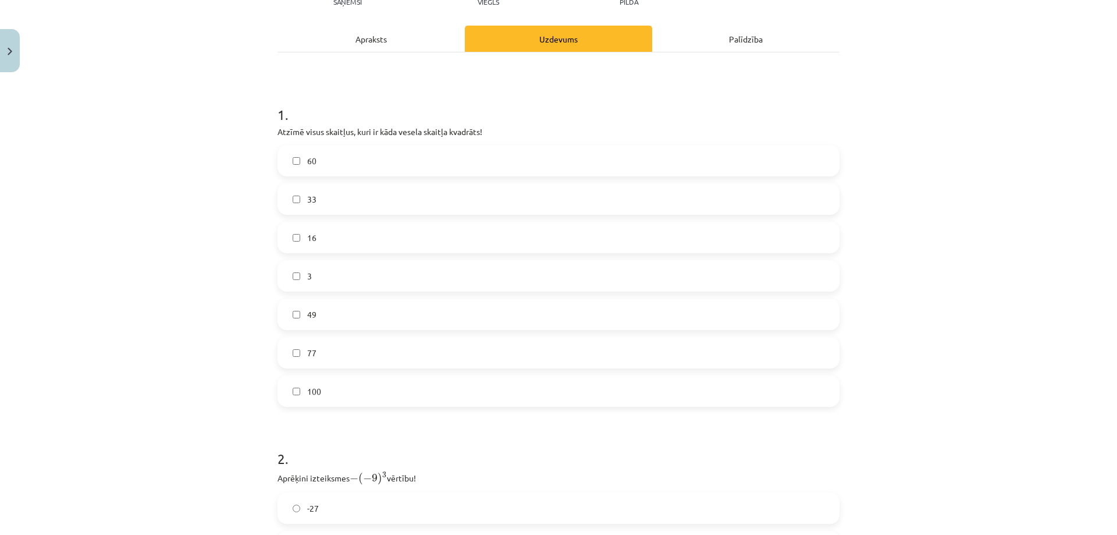
click at [287, 392] on label "100" at bounding box center [559, 390] width 560 height 29
click at [308, 236] on span "16" at bounding box center [311, 238] width 9 height 12
click at [312, 158] on span "60" at bounding box center [311, 161] width 9 height 12
click at [356, 187] on label "33" at bounding box center [559, 198] width 560 height 29
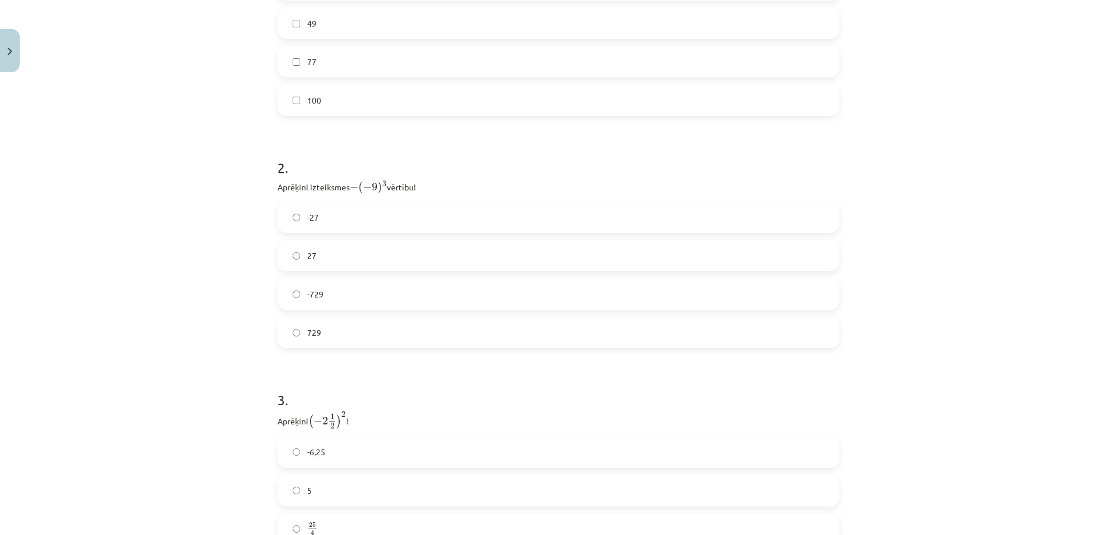
click at [801, 400] on h1 "3 ." at bounding box center [559, 389] width 562 height 36
click at [340, 294] on label "-729" at bounding box center [559, 293] width 560 height 29
click at [350, 322] on label "729" at bounding box center [559, 332] width 560 height 29
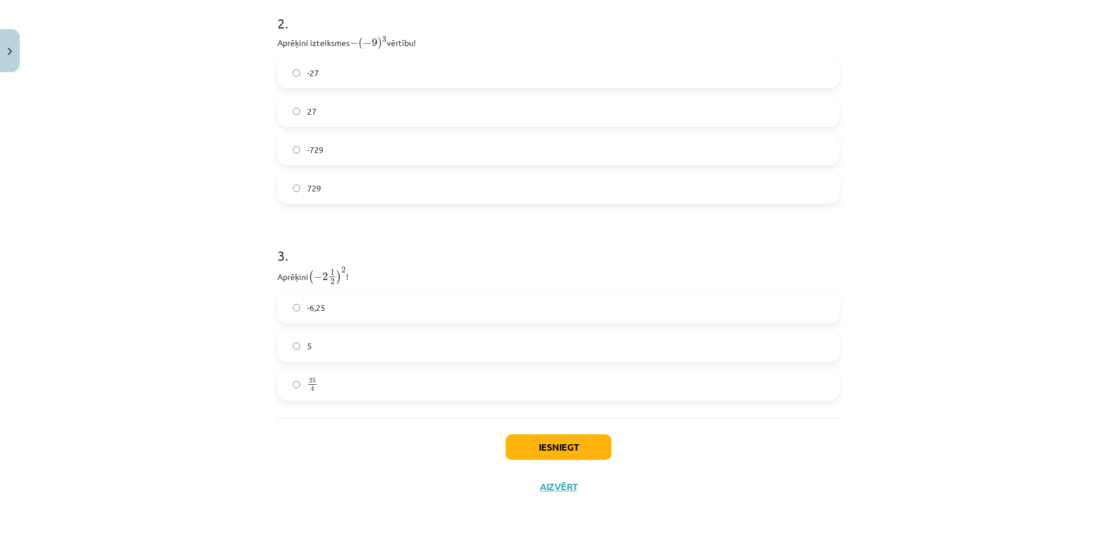
scroll to position [522, 0]
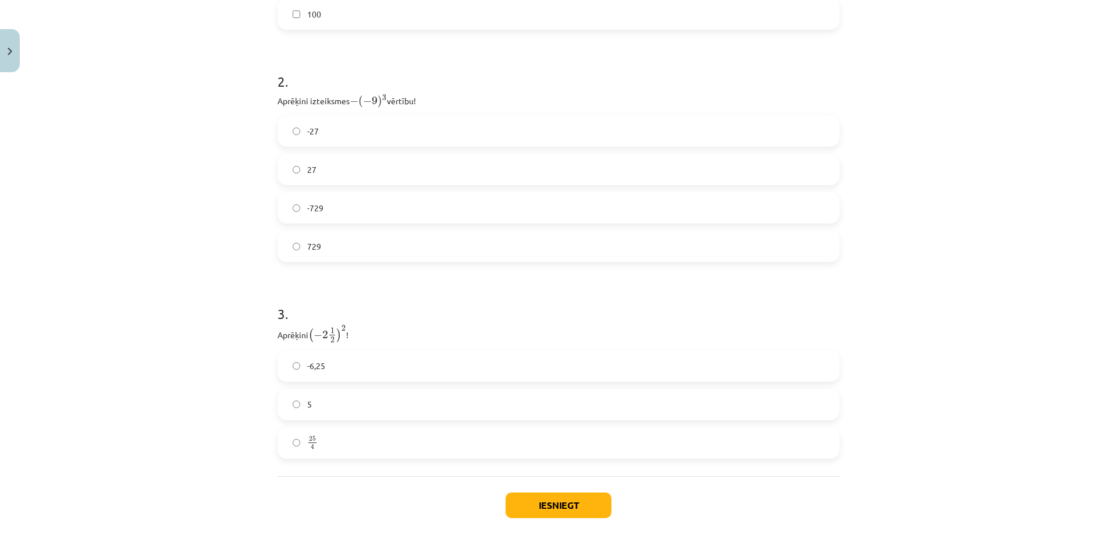
click at [323, 211] on label "-729" at bounding box center [559, 207] width 560 height 29
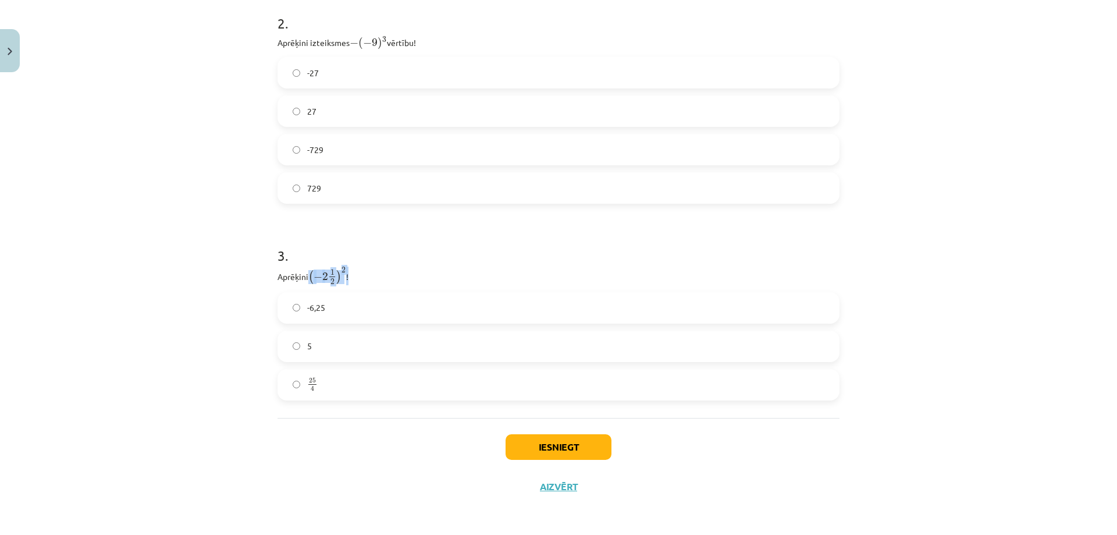
drag, startPoint x: 346, startPoint y: 269, endPoint x: 307, endPoint y: 279, distance: 40.1
click at [307, 279] on p "Aprēķini ( − 2 1 2 ) 2 ( − 2 1 2 ) 2 !" at bounding box center [559, 275] width 562 height 19
click at [304, 276] on p "Aprēķini ( − 2 1 2 ) 2 ( − 2 1 2 ) 2 !" at bounding box center [559, 275] width 562 height 19
drag, startPoint x: 307, startPoint y: 275, endPoint x: 345, endPoint y: 271, distance: 38.6
click at [345, 271] on p "Aprēķini ( − 2 1 2 ) 2 ( − 2 1 2 ) 2 !" at bounding box center [559, 275] width 562 height 19
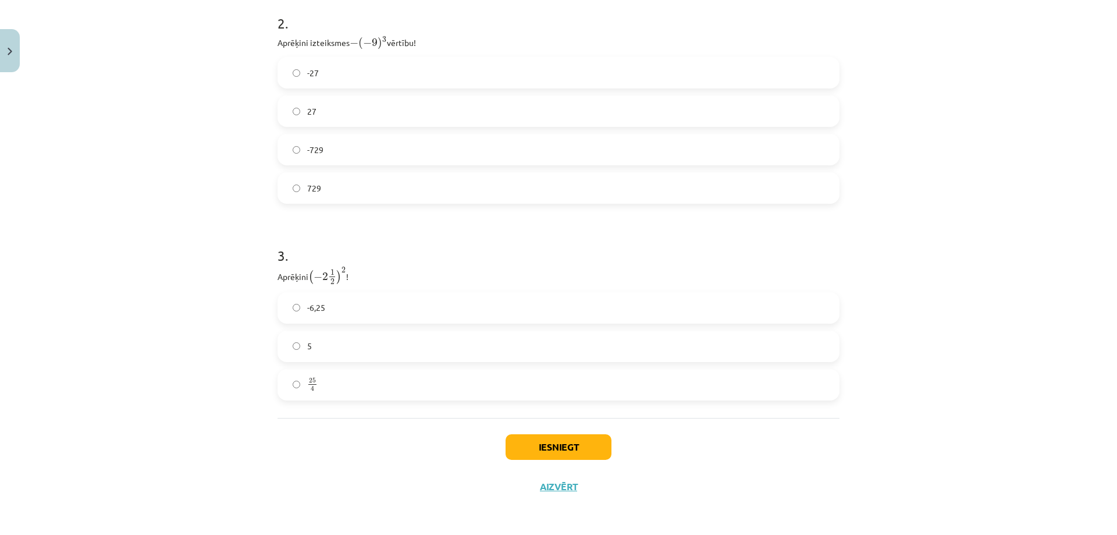
click at [333, 312] on label "-6,25" at bounding box center [559, 307] width 560 height 29
click at [311, 381] on span "25" at bounding box center [312, 380] width 7 height 5
click at [546, 450] on button "Iesniegt" at bounding box center [559, 447] width 106 height 26
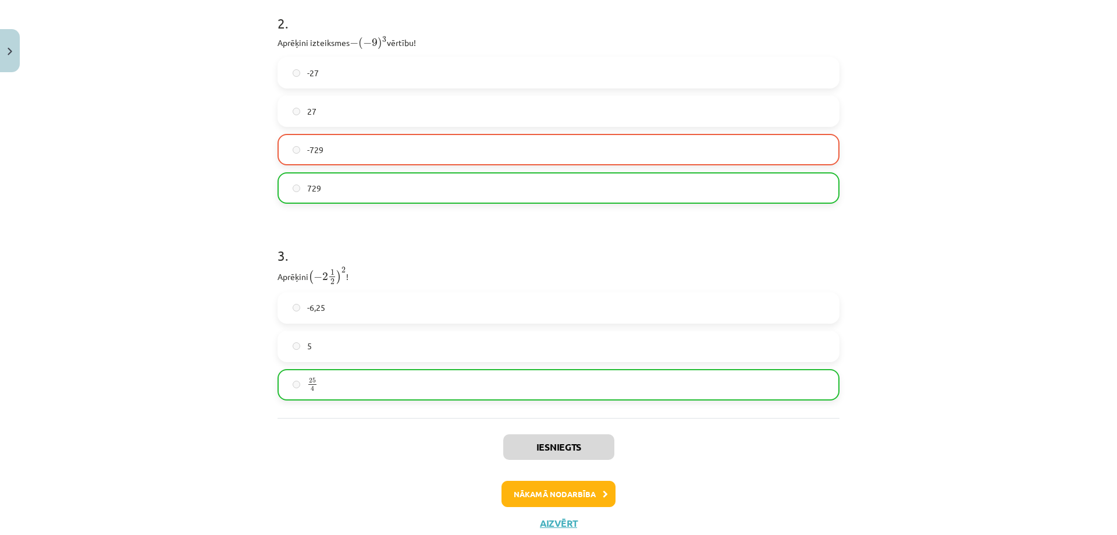
scroll to position [464, 0]
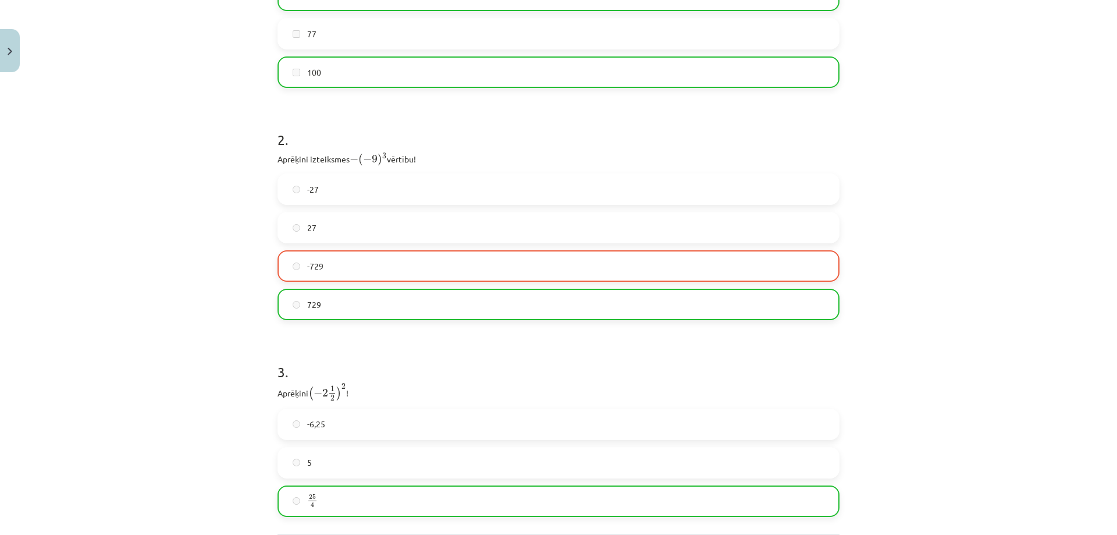
click at [389, 306] on label "729" at bounding box center [559, 304] width 560 height 29
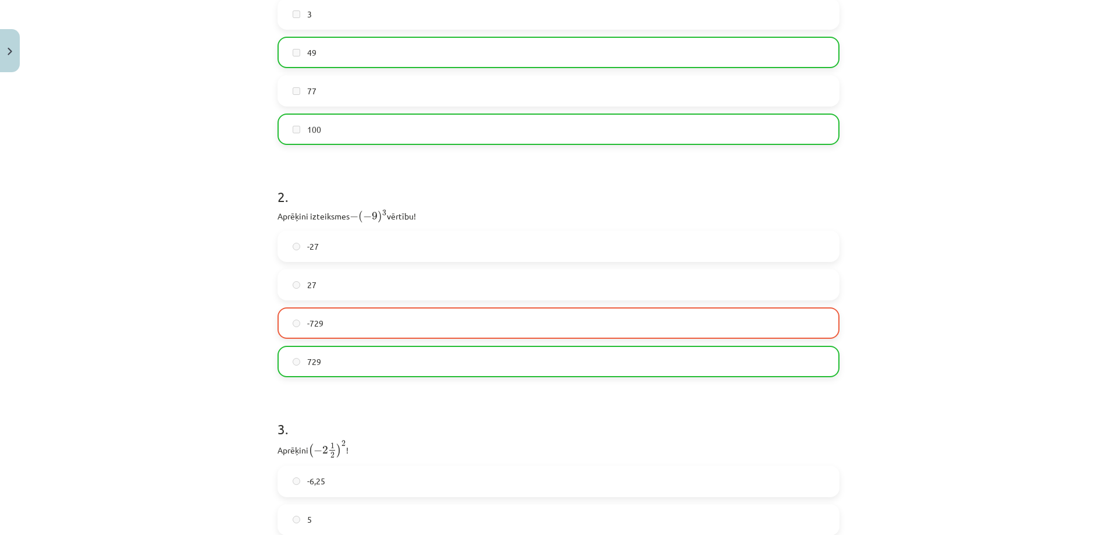
scroll to position [617, 0]
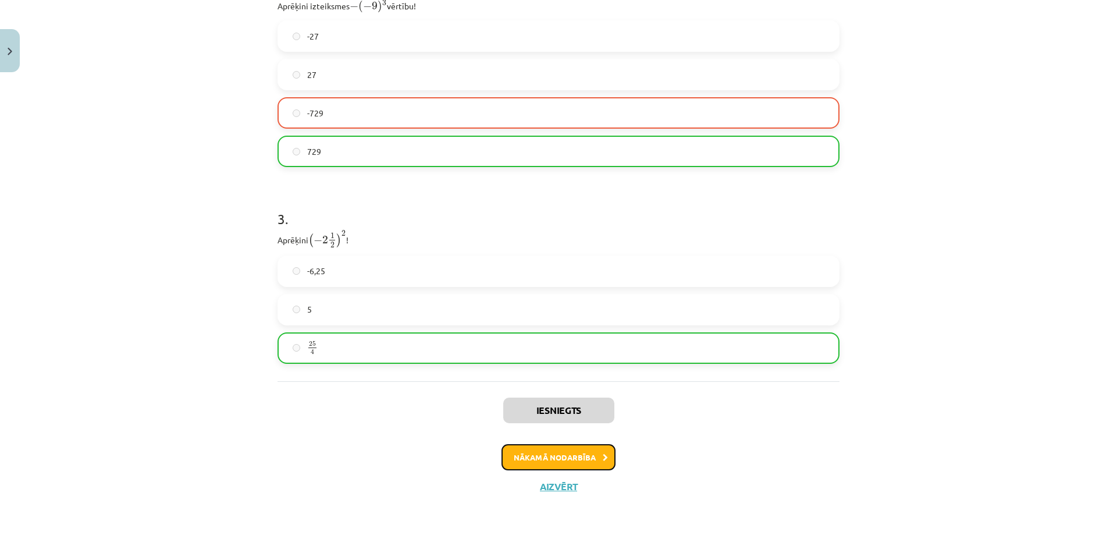
click at [547, 458] on button "Nākamā nodarbība" at bounding box center [558, 457] width 114 height 27
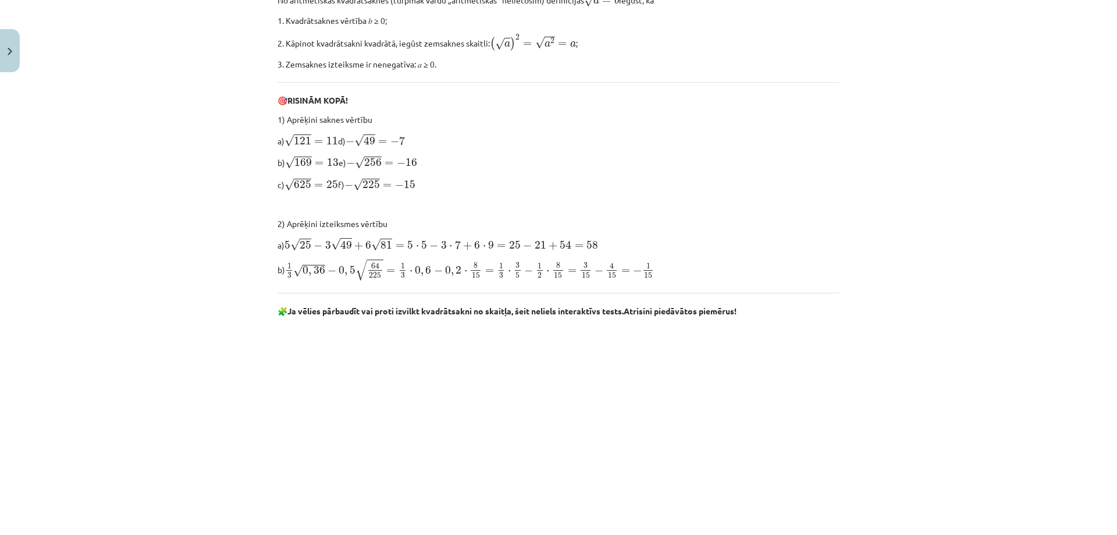
scroll to position [495, 0]
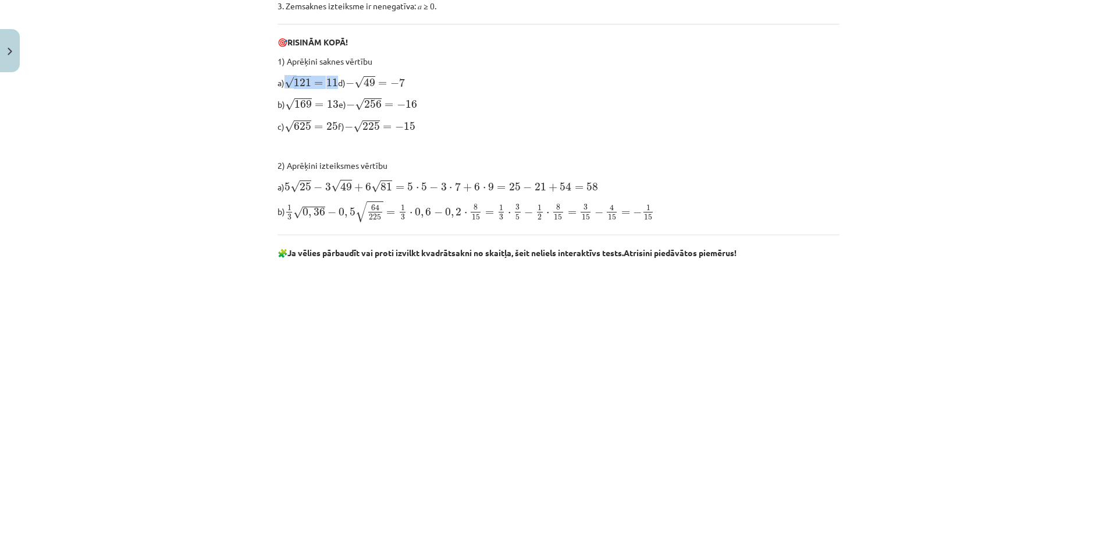
drag, startPoint x: 282, startPoint y: 81, endPoint x: 334, endPoint y: 80, distance: 51.8
click at [334, 80] on span "√ 121 = 11" at bounding box center [311, 82] width 54 height 13
drag, startPoint x: 345, startPoint y: 83, endPoint x: 310, endPoint y: 69, distance: 37.6
click at [343, 83] on p "a) √ 121 = 11 121 = 11 d) − √ 49 = − 7 − 49 = − 7" at bounding box center [559, 81] width 562 height 15
drag, startPoint x: 280, startPoint y: 60, endPoint x: 337, endPoint y: 82, distance: 60.6
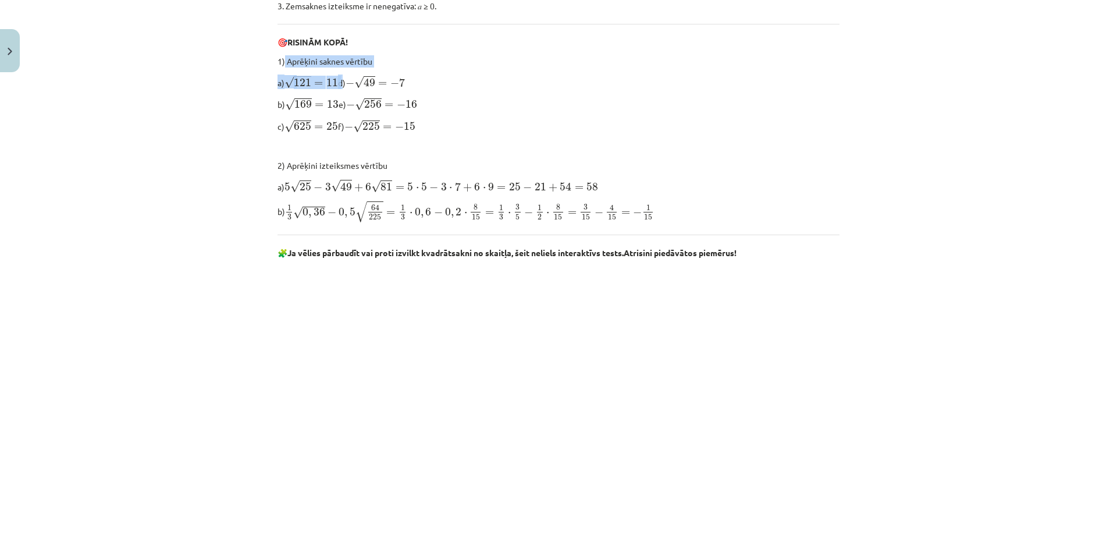
click at [337, 82] on div "Atkārtojums par aritmētisko kvadrātsakni, darbībām ar kvadrātsaknēm 📌 Piezīme. …" at bounding box center [559, 439] width 562 height 1415
click at [239, 193] on div "Mācību tēma: Matemātikas i - 12. klases 1. ieskaites mācību materiāls (ab) #3 📝…" at bounding box center [558, 267] width 1117 height 535
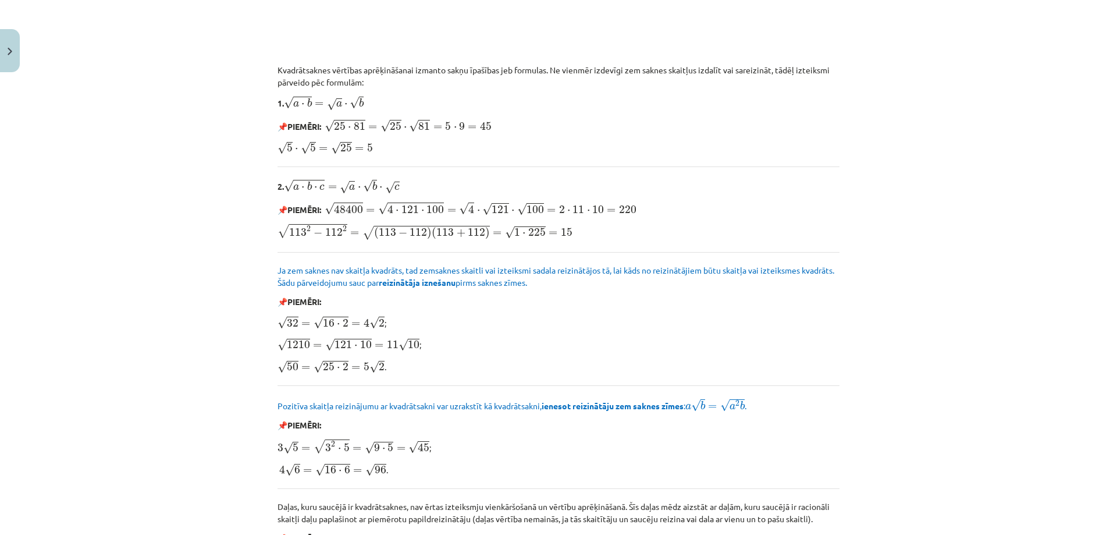
scroll to position [1251, 0]
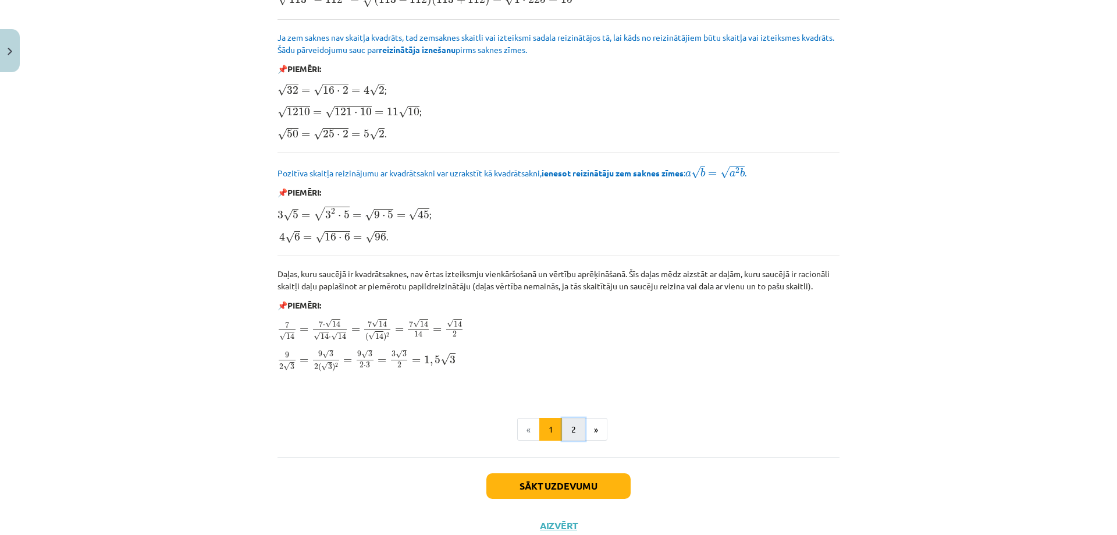
click at [566, 418] on button "2" at bounding box center [573, 429] width 23 height 23
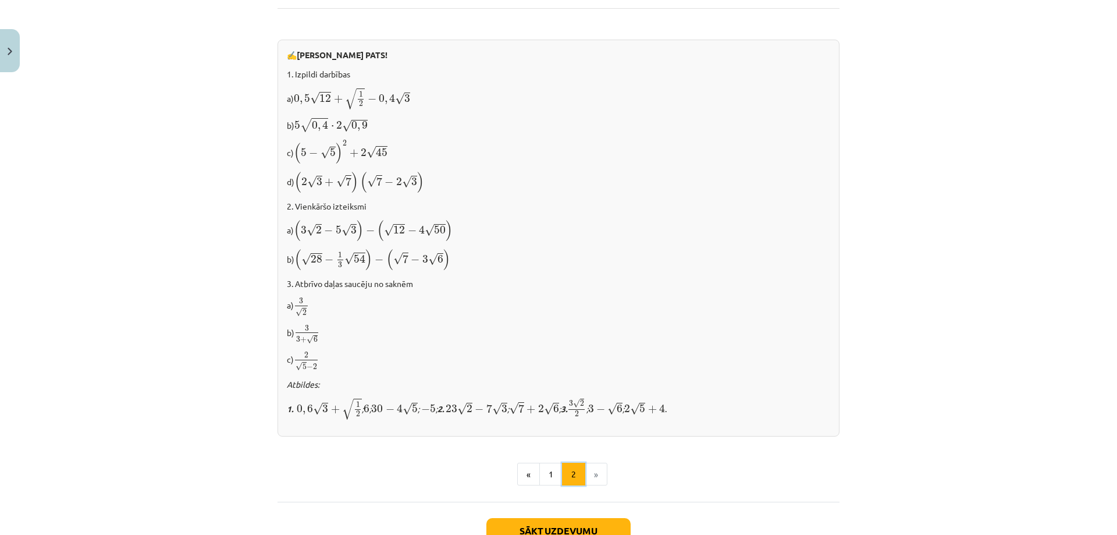
scroll to position [656, 0]
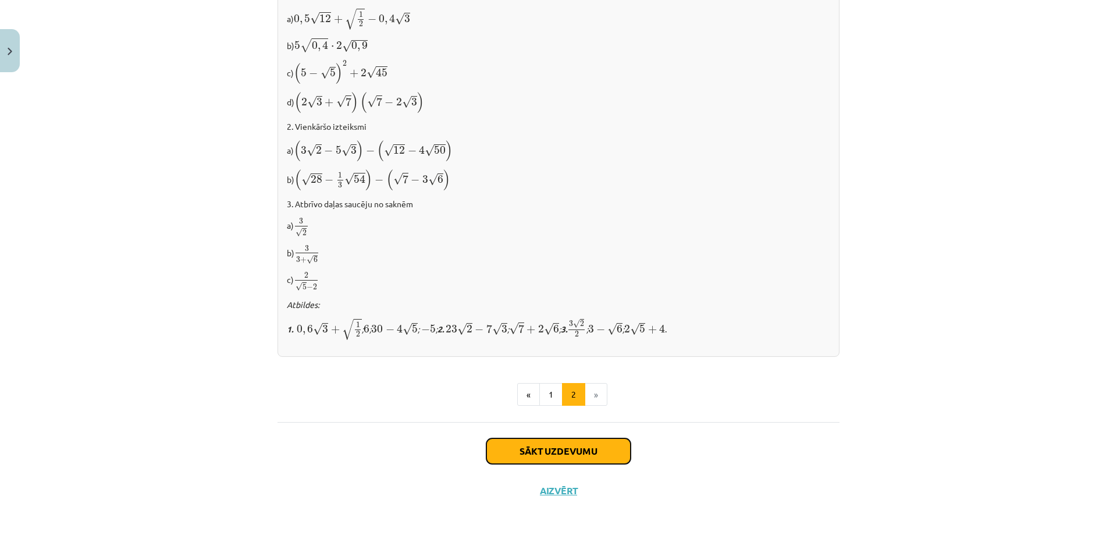
click at [527, 442] on button "Sākt uzdevumu" at bounding box center [558, 451] width 144 height 26
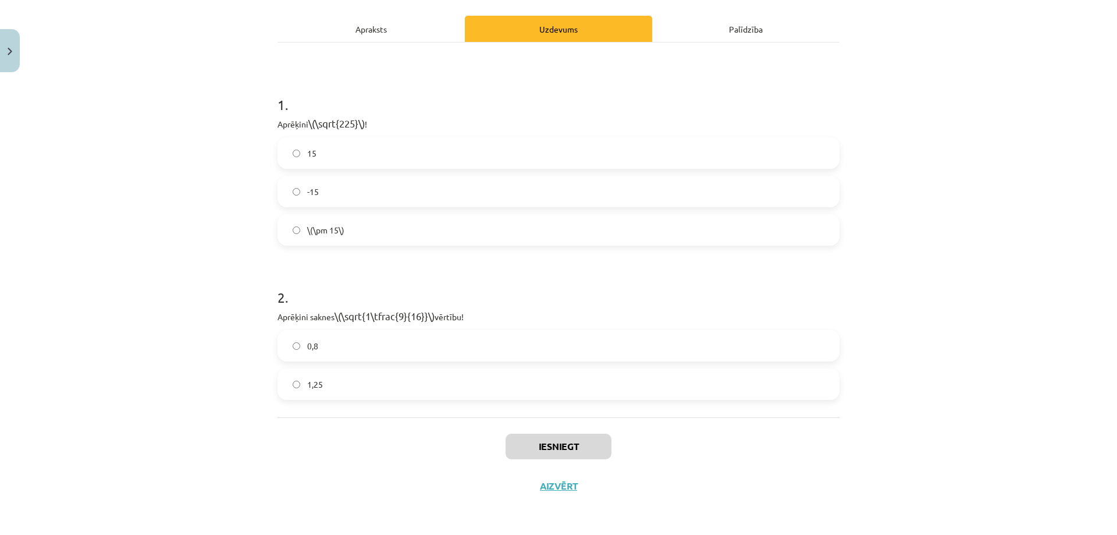
scroll to position [29, 0]
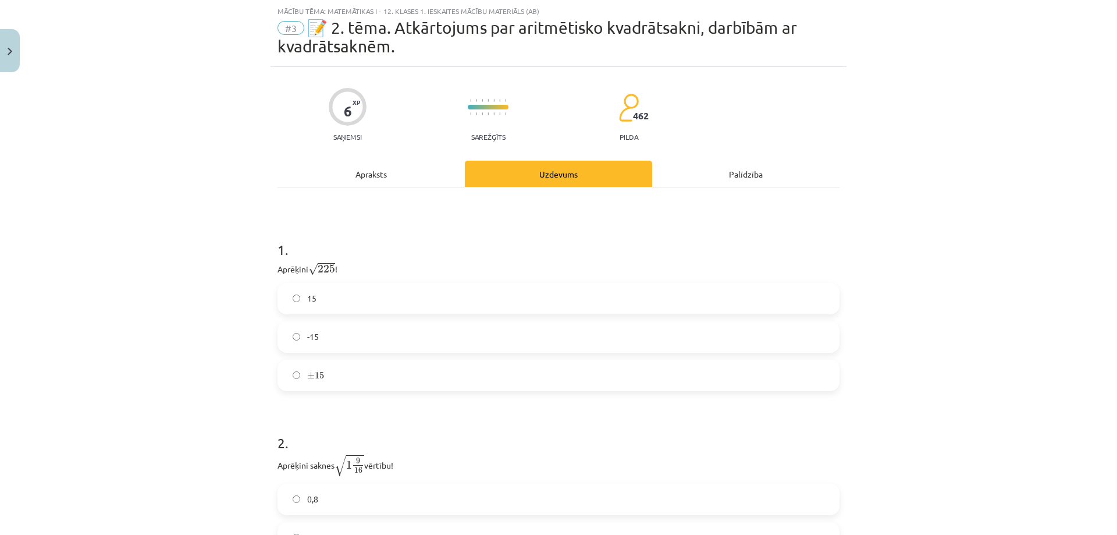
click at [353, 303] on label "15" at bounding box center [559, 298] width 560 height 29
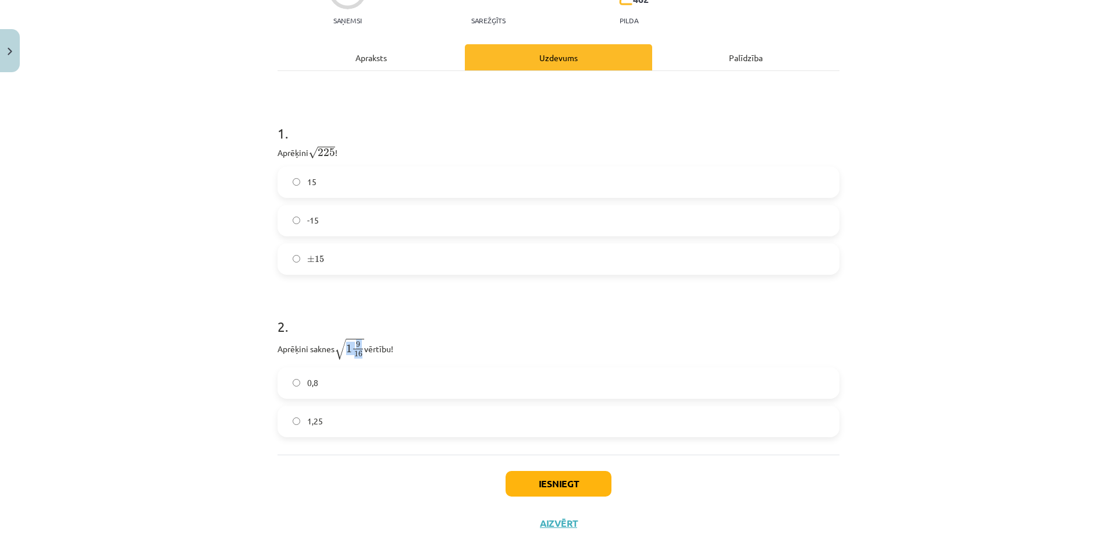
drag, startPoint x: 360, startPoint y: 348, endPoint x: 347, endPoint y: 351, distance: 13.1
click at [347, 351] on span "1 9 16" at bounding box center [355, 349] width 18 height 16
drag, startPoint x: 339, startPoint y: 346, endPoint x: 361, endPoint y: 344, distance: 21.6
click at [361, 344] on p "Aprēķini saknes √ 1 9 16 1 9 16 vērtību!" at bounding box center [559, 348] width 562 height 23
drag, startPoint x: 322, startPoint y: 355, endPoint x: 328, endPoint y: 350, distance: 8.2
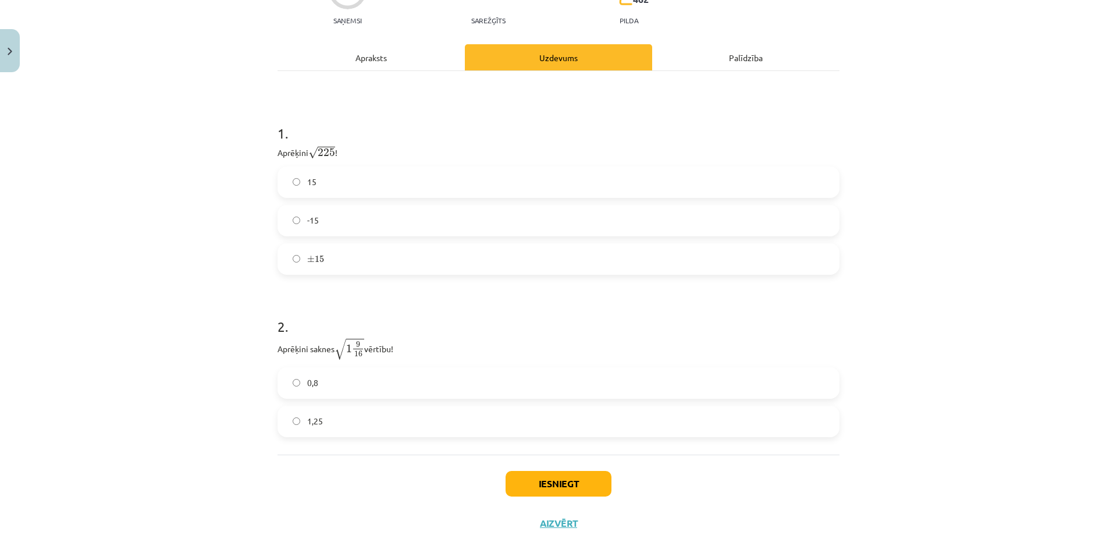
click at [323, 354] on p "Aprēķini saknes √ 1 9 16 1 9 16 vērtību!" at bounding box center [559, 348] width 562 height 23
drag, startPoint x: 333, startPoint y: 345, endPoint x: 364, endPoint y: 341, distance: 30.5
click at [364, 341] on p "Aprēķini saknes √ 1 9 16 1 9 16 vērtību!" at bounding box center [559, 348] width 562 height 23
drag, startPoint x: 262, startPoint y: 342, endPoint x: 397, endPoint y: 343, distance: 135.6
click at [397, 343] on div "Mācību tēma: Matemātikas i - 12. klases 1. ieskaites mācību materiāls (ab) #3 📝…" at bounding box center [558, 267] width 1117 height 535
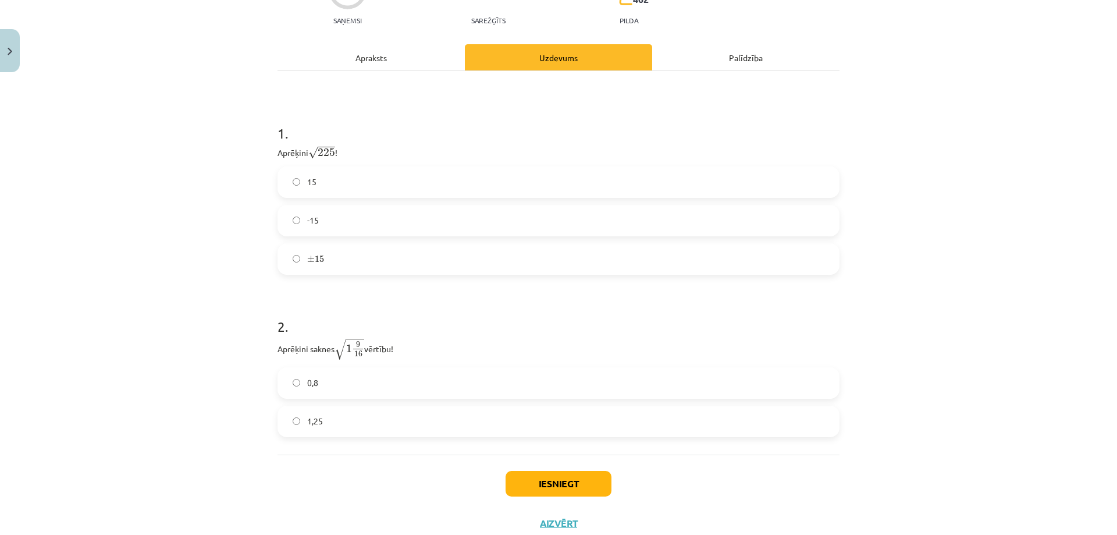
click at [216, 395] on div "Mācību tēma: Matemātikas i - 12. klases 1. ieskaites mācību materiāls (ab) #3 📝…" at bounding box center [558, 267] width 1117 height 535
click at [512, 319] on h1 "2 ." at bounding box center [559, 316] width 562 height 36
click at [393, 416] on label "1,25" at bounding box center [559, 421] width 560 height 29
click at [590, 476] on button "Iesniegt" at bounding box center [559, 484] width 106 height 26
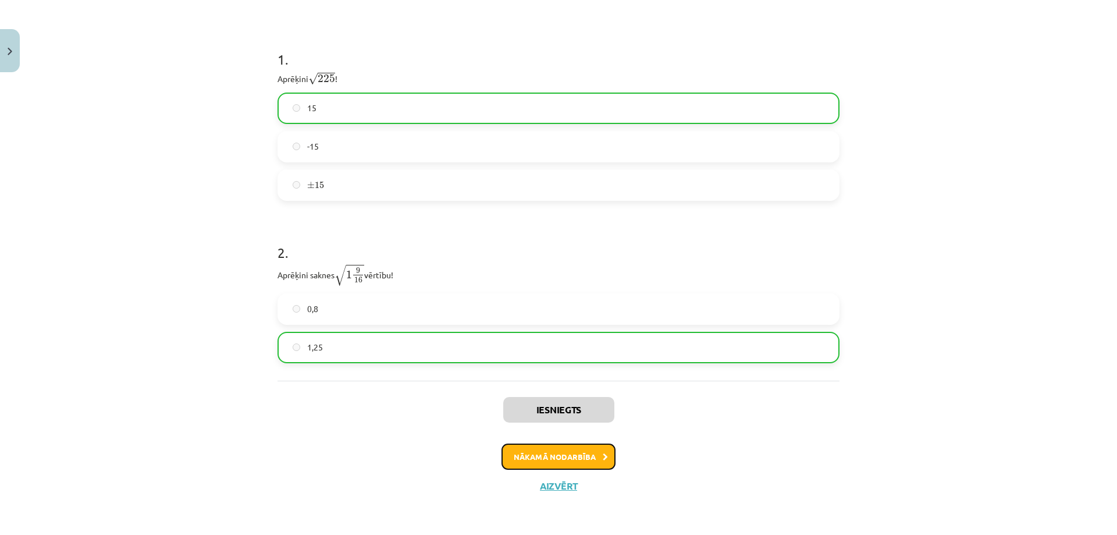
click at [533, 456] on button "Nākamā nodarbība" at bounding box center [558, 456] width 114 height 27
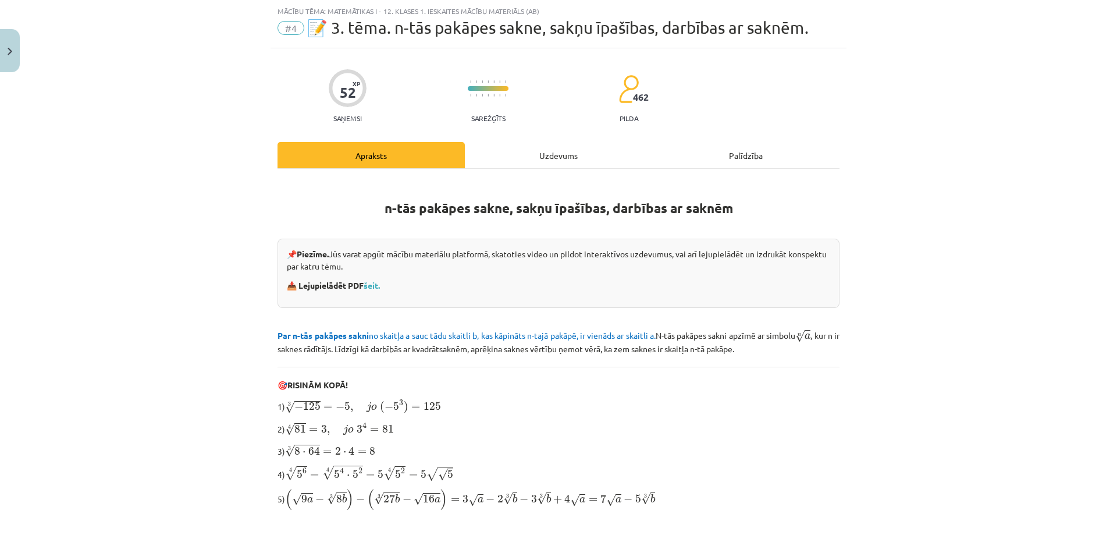
click at [287, 31] on span "#4" at bounding box center [291, 28] width 27 height 14
click at [336, 2] on div "Mācību tēma: Matemātikas i - 12. klases 1. ieskaites mācību materiāls (ab) #4 📝…" at bounding box center [559, 24] width 576 height 48
click at [401, 12] on div "Mācību tēma: Matemātikas i - 12. klases 1. ieskaites mācību materiāls (ab)" at bounding box center [559, 11] width 562 height 8
click at [417, 29] on span "📝 3. tēma. n-tās pakāpes sakne, sakņu īpašības, darbības ar saknēm." at bounding box center [557, 27] width 501 height 19
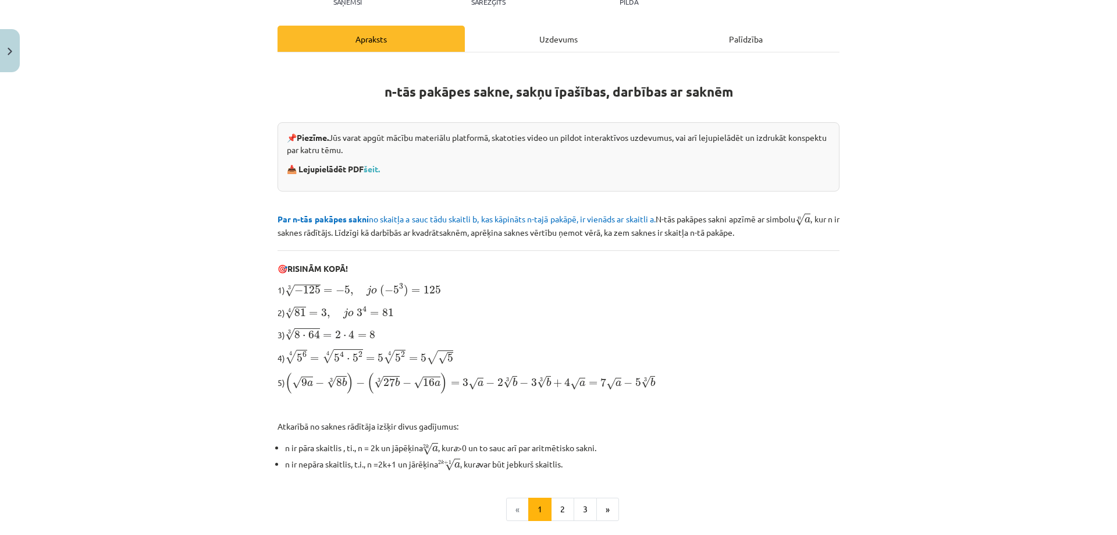
scroll to position [262, 0]
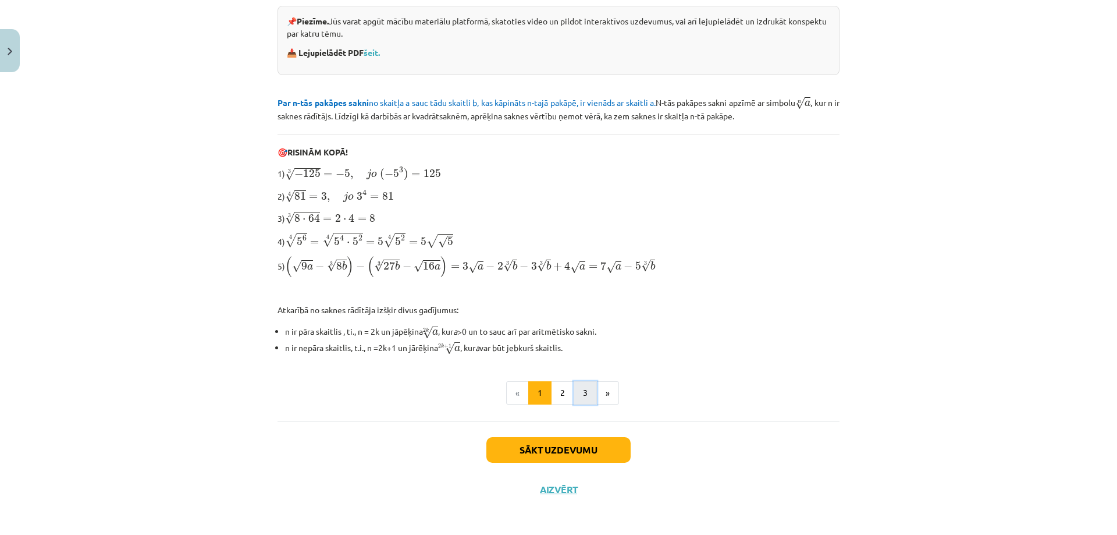
click at [590, 391] on button "3" at bounding box center [585, 392] width 23 height 23
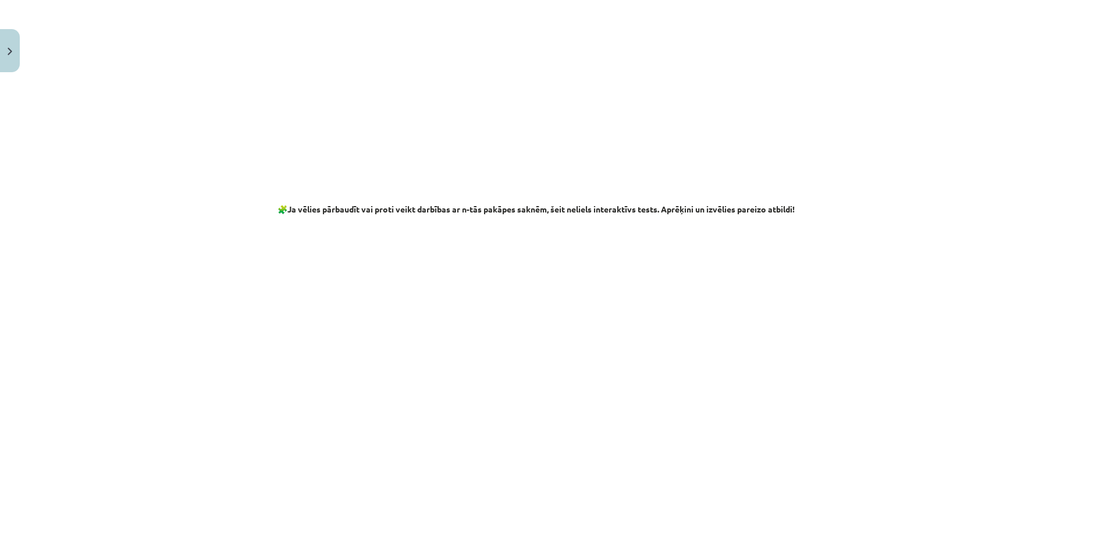
scroll to position [2002, 0]
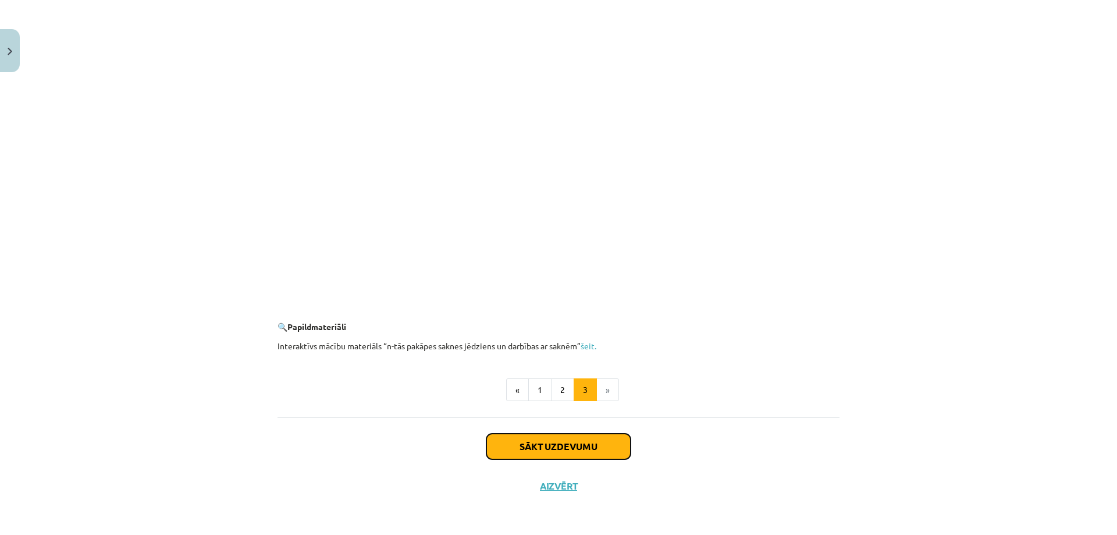
click at [574, 446] on button "Sākt uzdevumu" at bounding box center [558, 446] width 144 height 26
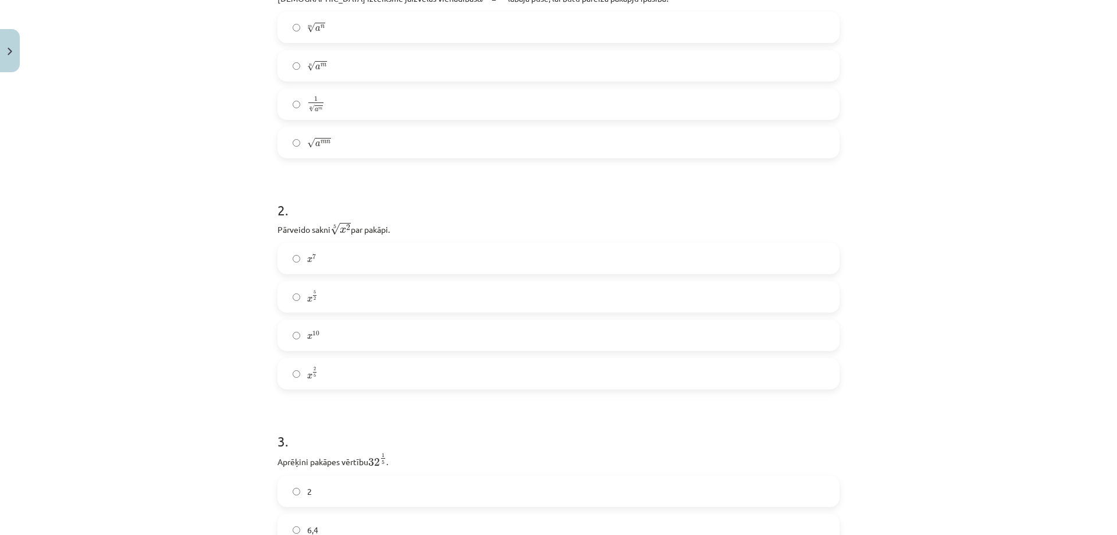
scroll to position [223, 0]
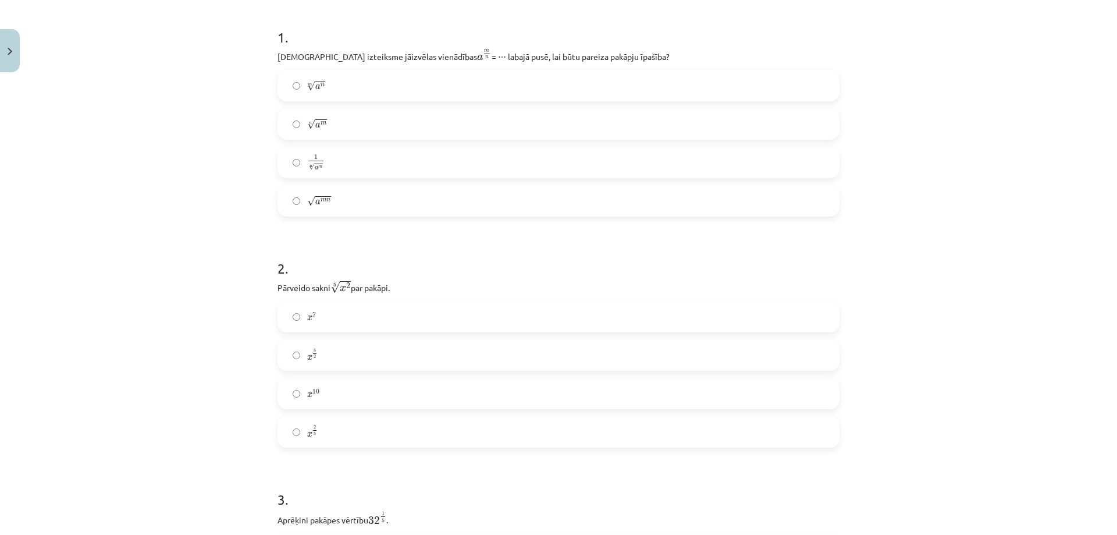
drag, startPoint x: 74, startPoint y: 101, endPoint x: 94, endPoint y: 97, distance: 20.2
click at [80, 101] on div "Mācību tēma: Matemātikas i - 12. klases 1. ieskaites mācību materiāls (ab) #4 📝…" at bounding box center [558, 267] width 1117 height 535
click at [149, 254] on div "Mācību tēma: Matemātikas i - 12. klases 1. ieskaites mācību materiāls (ab) #4 📝…" at bounding box center [558, 267] width 1117 height 535
click at [340, 127] on label "n √ a m a m n" at bounding box center [559, 123] width 560 height 29
click at [175, 276] on div "Mācību tēma: Matemātikas i - 12. klases 1. ieskaites mācību materiāls (ab) #4 📝…" at bounding box center [558, 267] width 1117 height 535
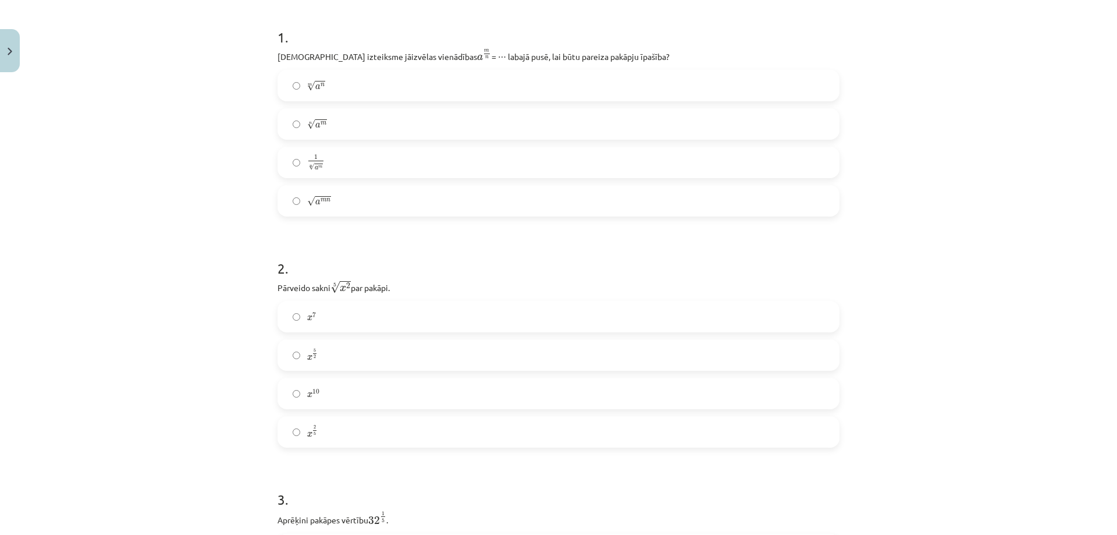
click at [301, 353] on label "x 5 2 x 5 2" at bounding box center [559, 354] width 560 height 29
click at [318, 436] on label "x 2 5 x 2 5" at bounding box center [559, 431] width 560 height 29
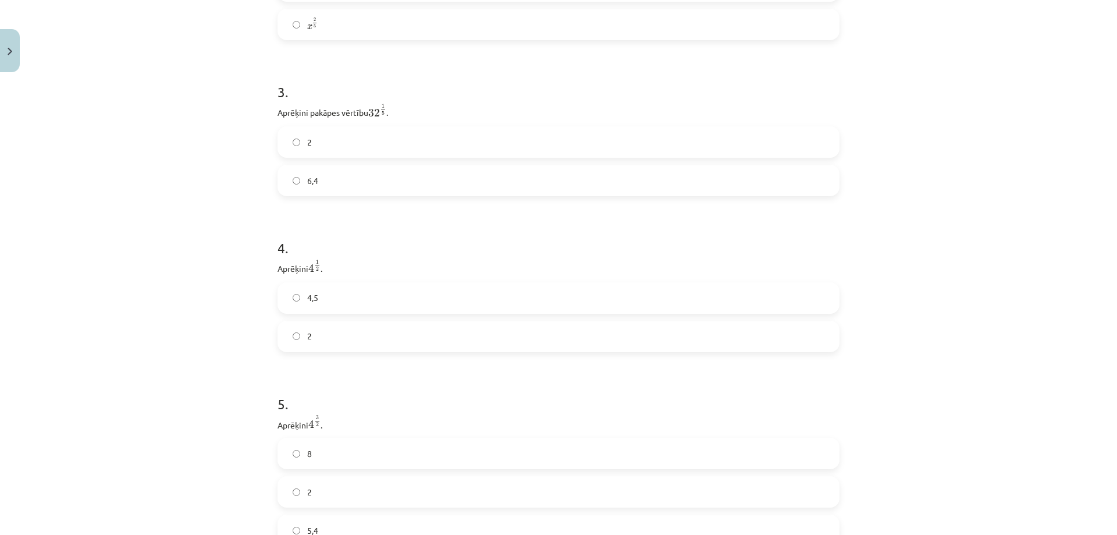
scroll to position [688, 0]
click at [205, 251] on div "Mācību tēma: Matemātikas i - 12. klases 1. ieskaites mācību materiāls (ab) #4 📝…" at bounding box center [558, 267] width 1117 height 535
drag, startPoint x: 367, startPoint y: 113, endPoint x: 348, endPoint y: 122, distance: 20.9
click at [367, 112] on label "6,4" at bounding box center [559, 122] width 560 height 29
click at [200, 203] on div "Mācību tēma: Matemātikas i - 12. klases 1. ieskaites mācību materiāls (ab) #4 📝…" at bounding box center [558, 267] width 1117 height 535
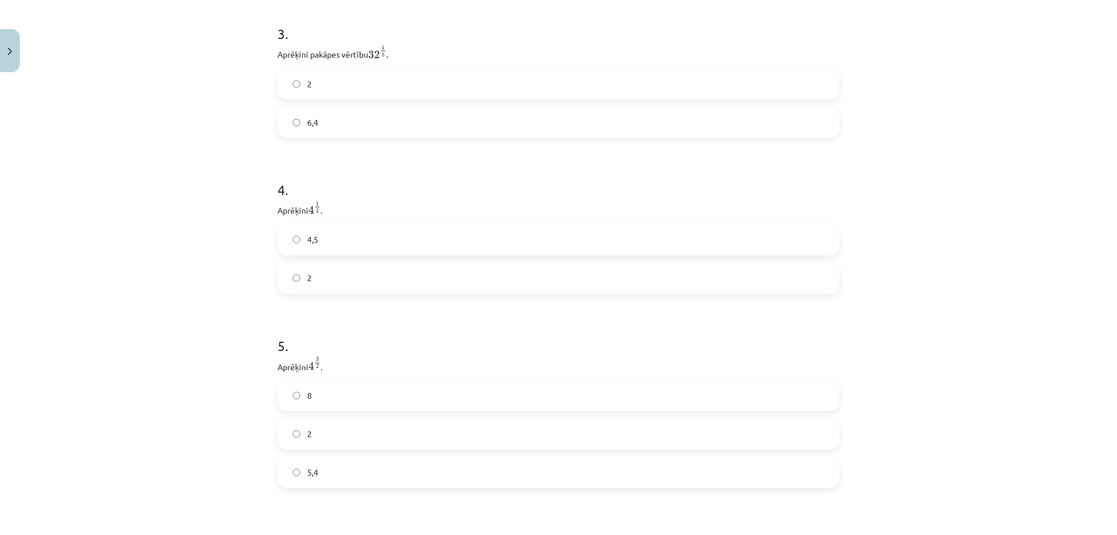
click at [322, 271] on label "2" at bounding box center [559, 278] width 560 height 29
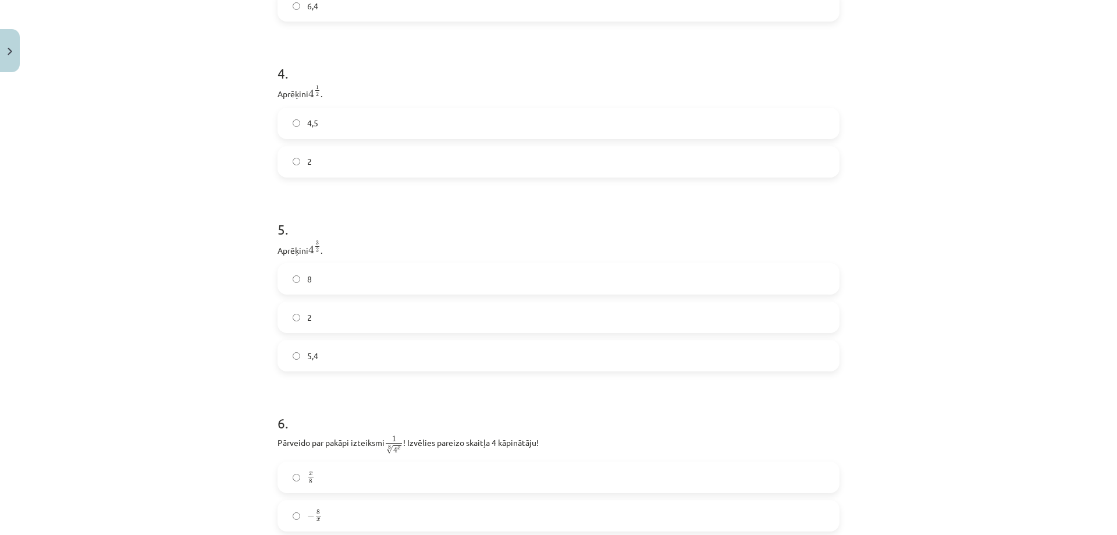
click at [311, 351] on label "5,4" at bounding box center [559, 355] width 560 height 29
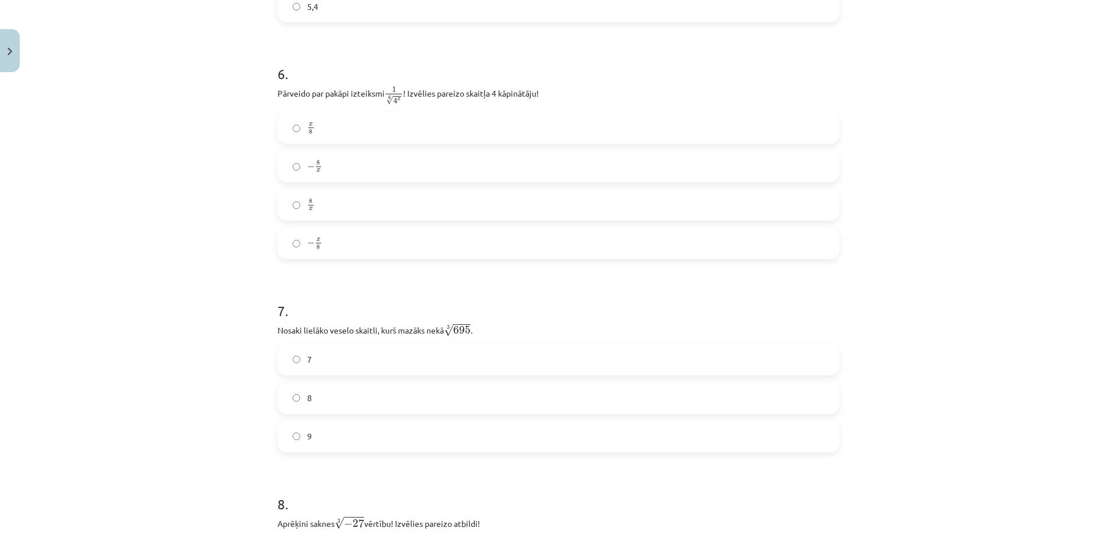
scroll to position [1212, 0]
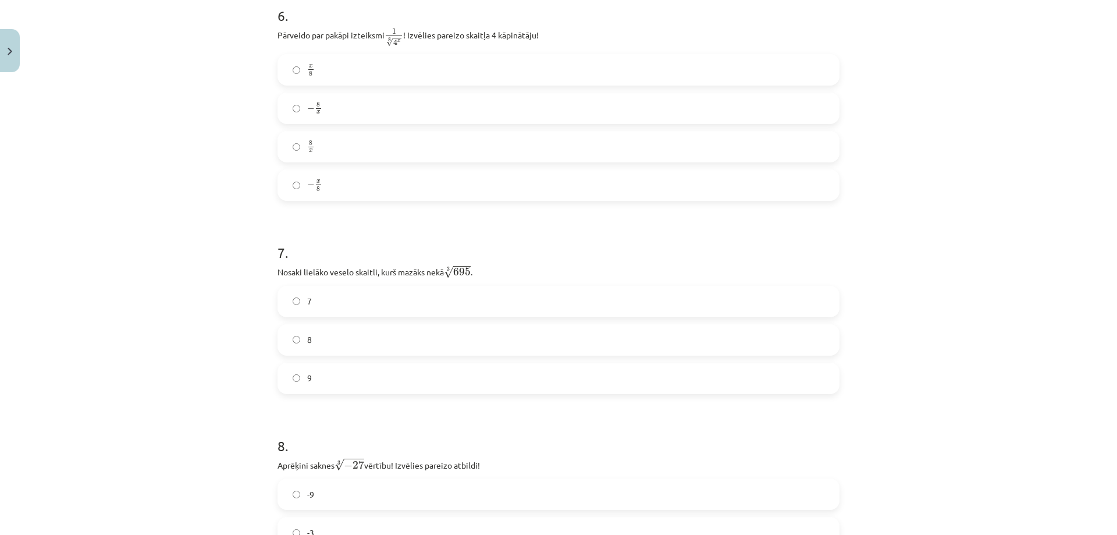
click at [802, 268] on p "Nosaki lielāko veselo skaitli, kurš mazāks nekā 3 √ 695 695 3 ." at bounding box center [559, 271] width 562 height 15
click at [102, 301] on div "Mācību tēma: Matemātikas i - 12. klases 1. ieskaites mācību materiāls (ab) #4 📝…" at bounding box center [558, 267] width 1117 height 535
drag, startPoint x: 97, startPoint y: 214, endPoint x: 152, endPoint y: 224, distance: 56.1
click at [98, 214] on div "Mācību tēma: Matemātikas i - 12. klases 1. ieskaites mācību materiāls (ab) #4 📝…" at bounding box center [558, 267] width 1117 height 535
click at [157, 286] on div "Mācību tēma: Matemātikas i - 12. klases 1. ieskaites mācību materiāls (ab) #4 📝…" at bounding box center [558, 267] width 1117 height 535
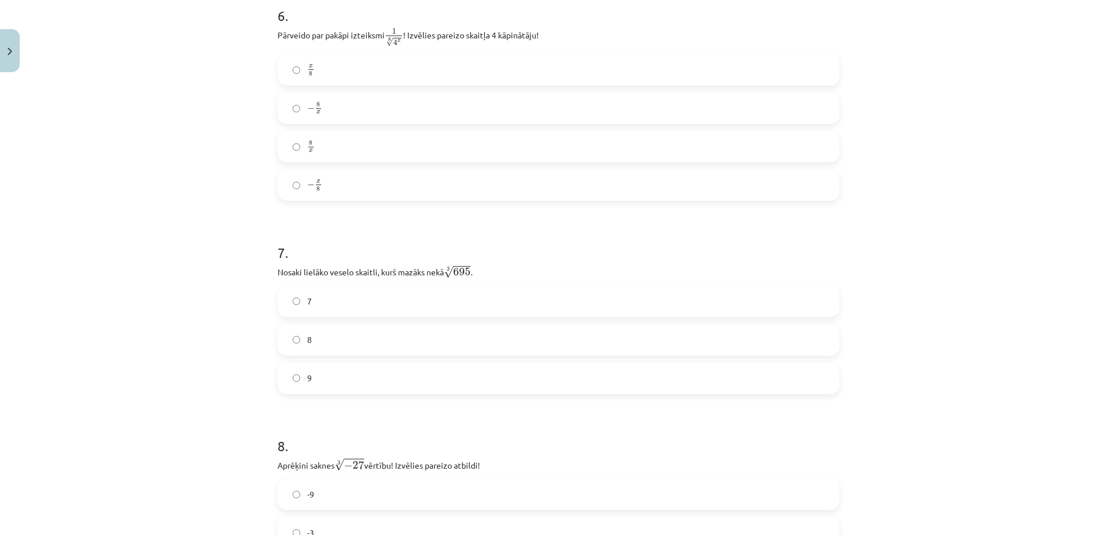
click at [307, 109] on span "−" at bounding box center [311, 108] width 8 height 7
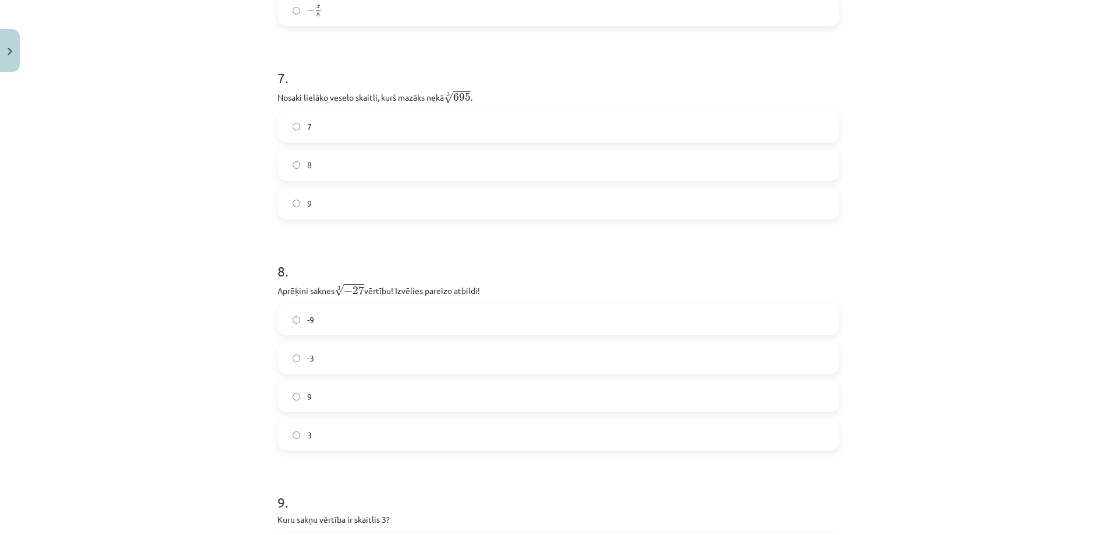
scroll to position [1445, 0]
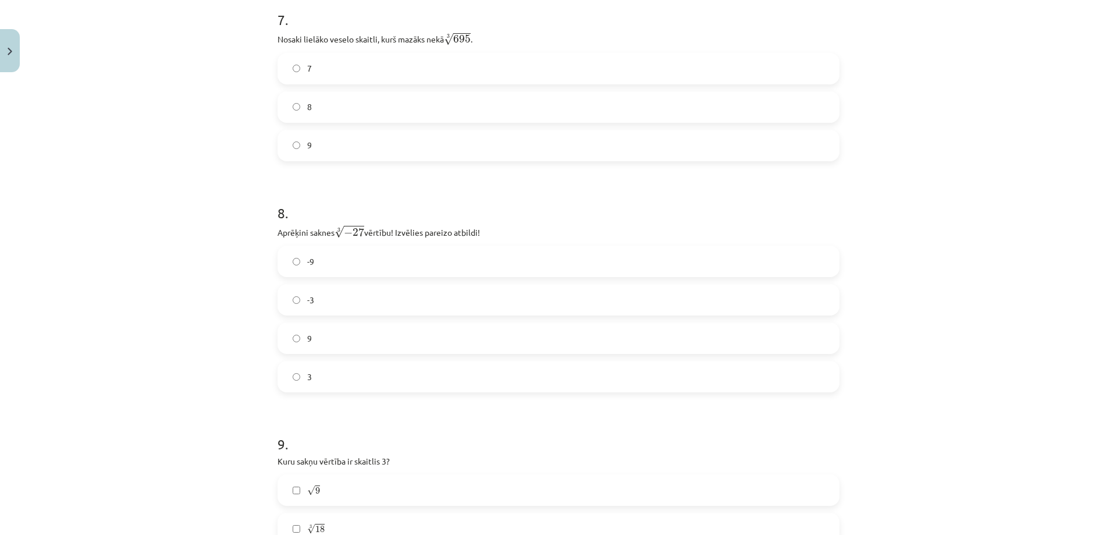
click at [112, 241] on div "Mācību tēma: Matemātikas i - 12. klases 1. ieskaites mācību materiāls (ab) #4 📝…" at bounding box center [558, 267] width 1117 height 535
click at [318, 103] on label "8" at bounding box center [559, 107] width 560 height 29
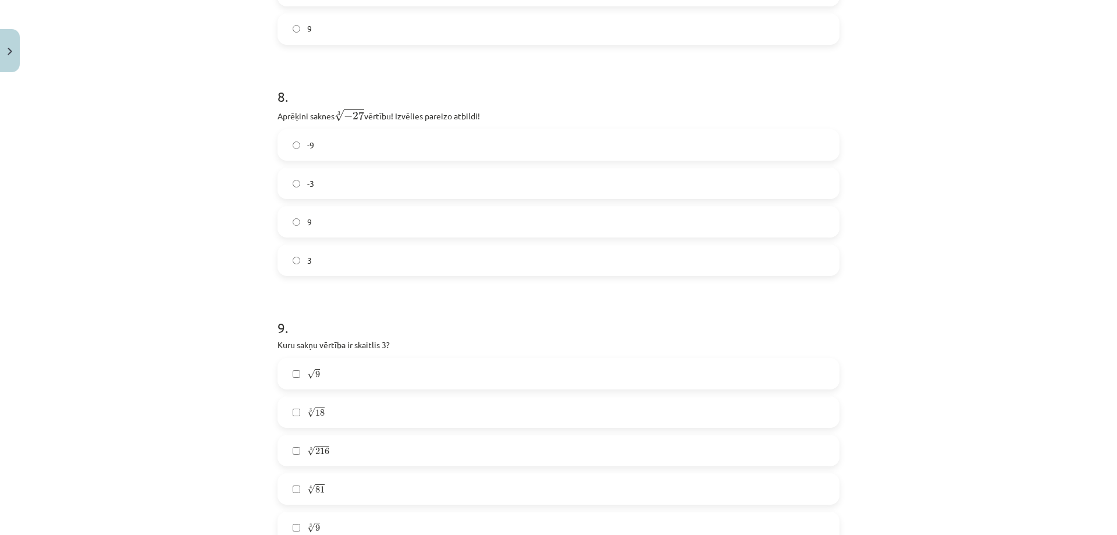
scroll to position [1619, 0]
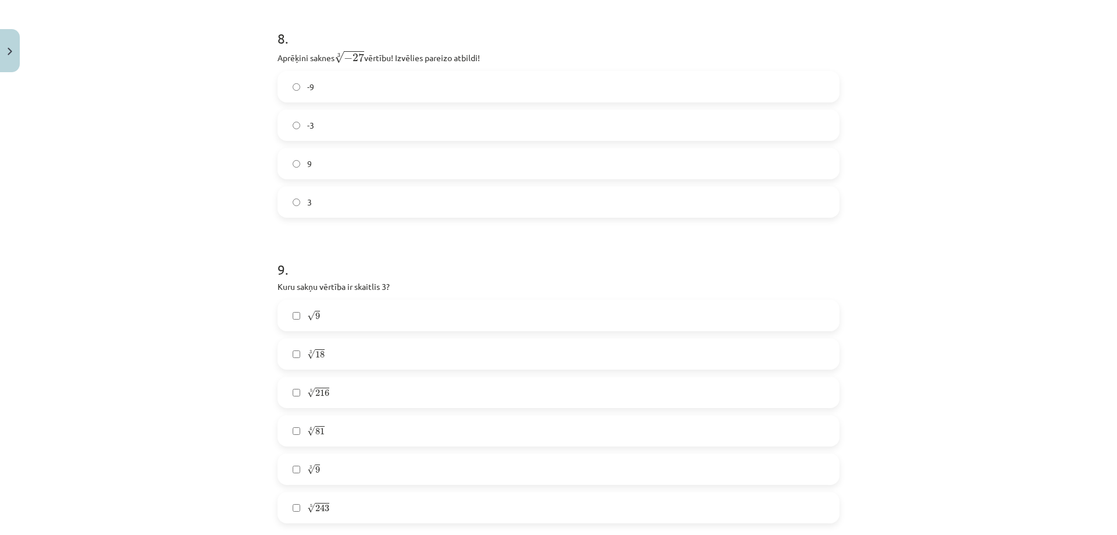
click at [185, 288] on div "Mācību tēma: Matemātikas i - 12. klases 1. ieskaites mācību materiāls (ab) #4 📝…" at bounding box center [558, 267] width 1117 height 535
click at [329, 116] on label "-3" at bounding box center [559, 125] width 560 height 29
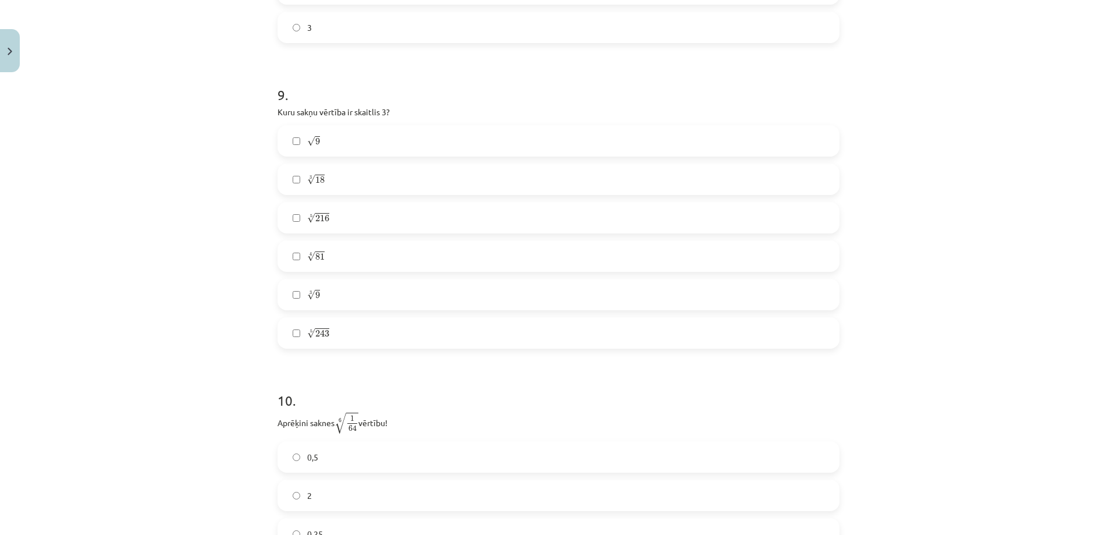
scroll to position [1852, 0]
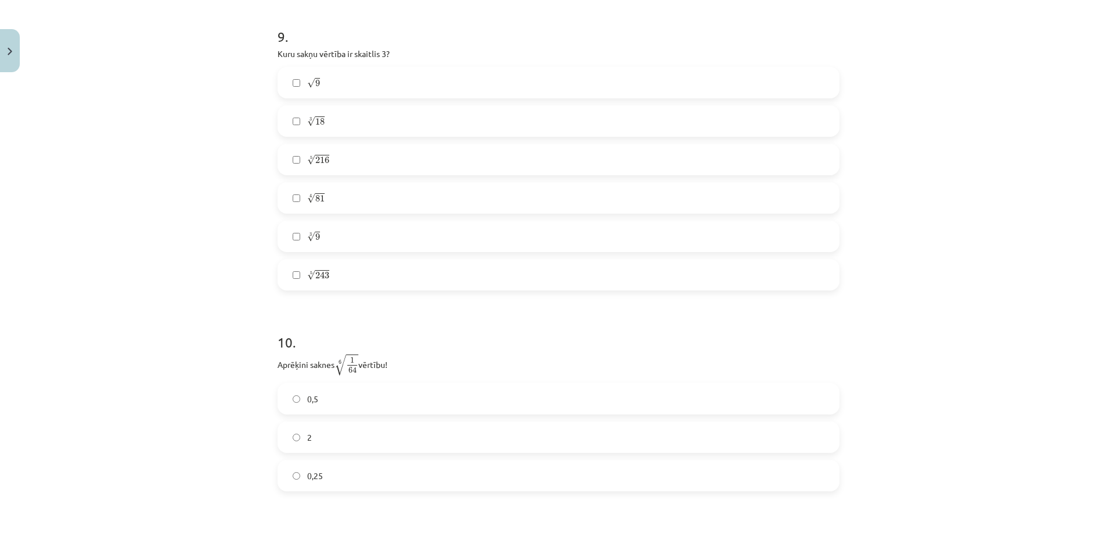
click at [353, 84] on label "√ 9 9" at bounding box center [559, 82] width 560 height 29
click at [318, 249] on label "3 √ 9 9 3" at bounding box center [559, 236] width 560 height 29
click at [320, 124] on span "18" at bounding box center [319, 121] width 9 height 7
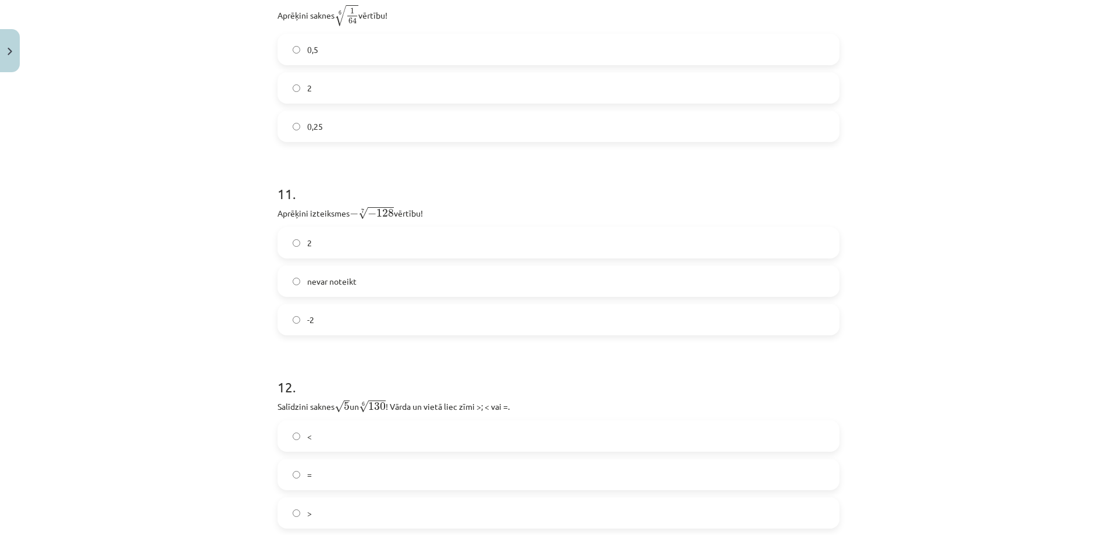
scroll to position [2143, 0]
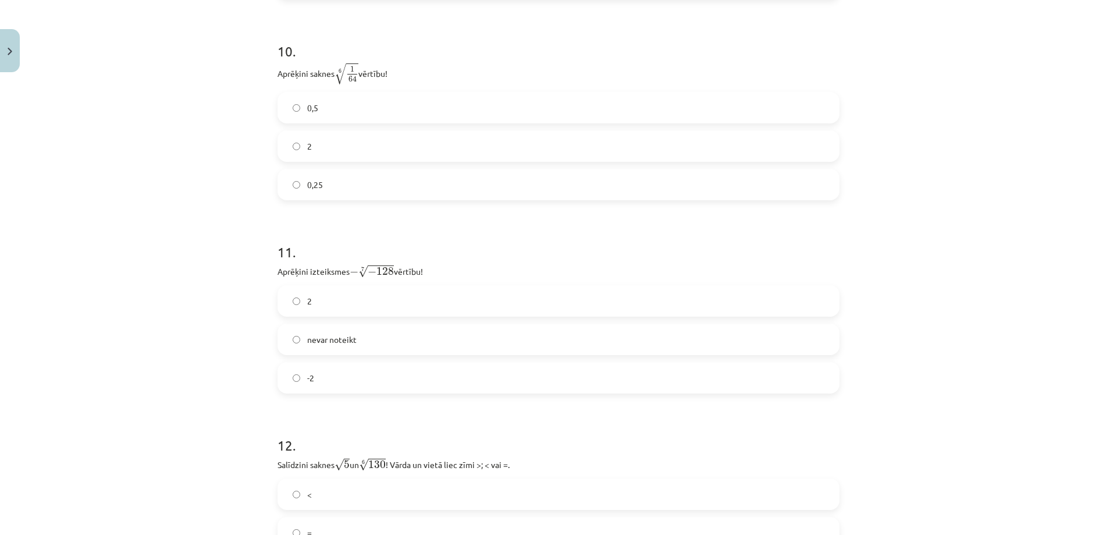
click at [721, 273] on p "Aprēķini izteiksmes − 7 √ − 128 − − 128 7 vērtību!" at bounding box center [559, 270] width 562 height 15
click at [324, 111] on label "0,5" at bounding box center [559, 107] width 560 height 29
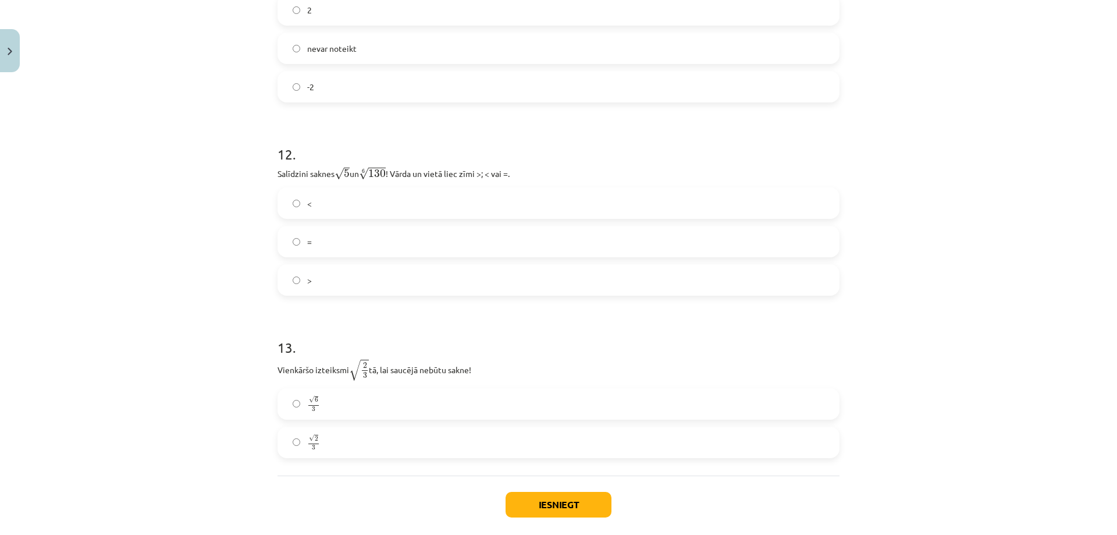
scroll to position [2375, 0]
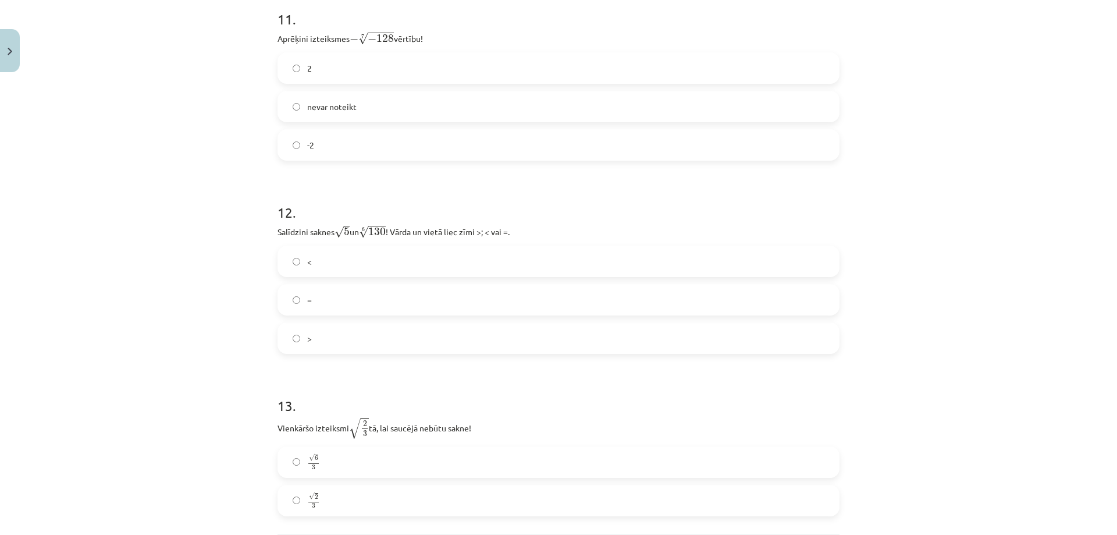
click at [111, 318] on div "Mācību tēma: Matemātikas i - 12. klases 1. ieskaites mācību materiāls (ab) #4 📝…" at bounding box center [558, 267] width 1117 height 535
click at [316, 67] on label "2" at bounding box center [559, 68] width 560 height 29
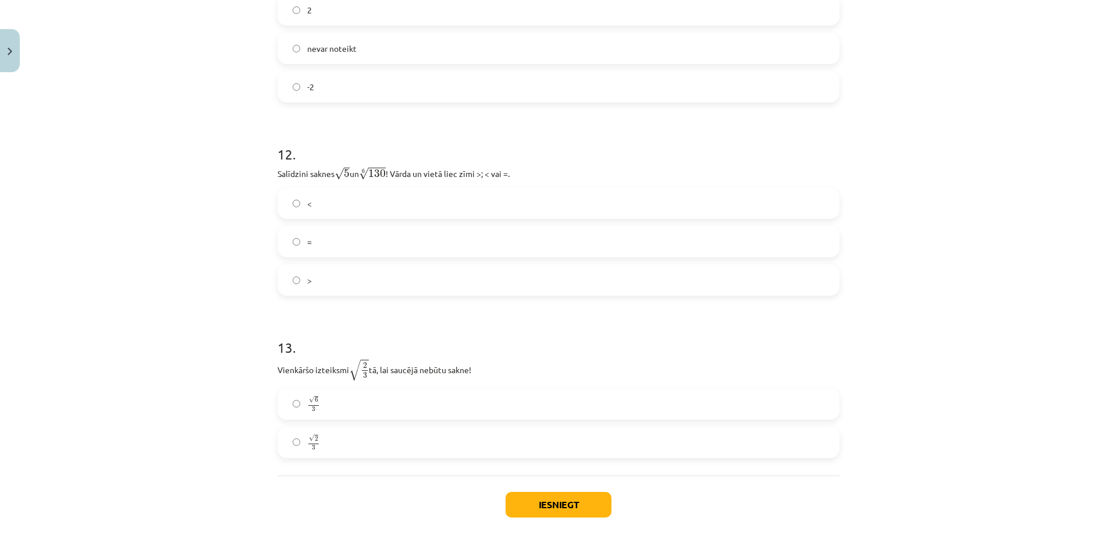
scroll to position [2492, 0]
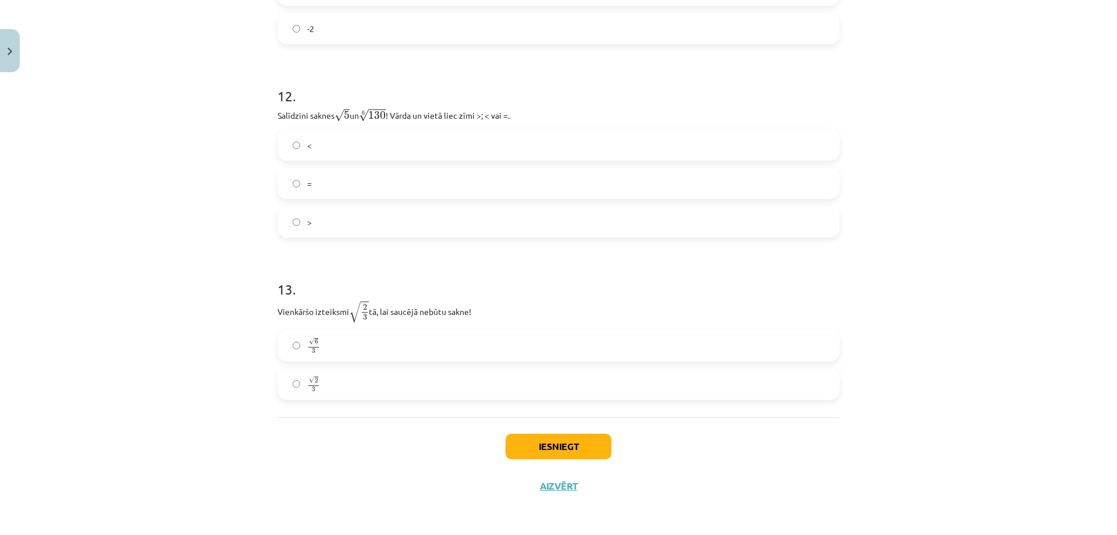
click at [304, 190] on label "=" at bounding box center [559, 183] width 560 height 29
click at [317, 356] on label "√ 6 3 6 3" at bounding box center [559, 345] width 560 height 29
click at [565, 447] on button "Iesniegt" at bounding box center [559, 446] width 106 height 26
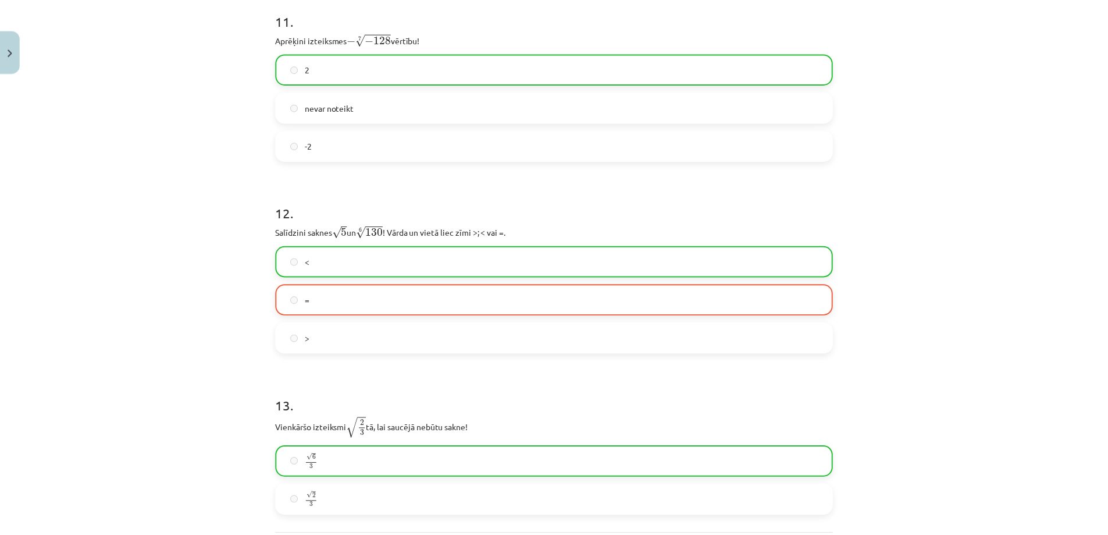
scroll to position [2529, 0]
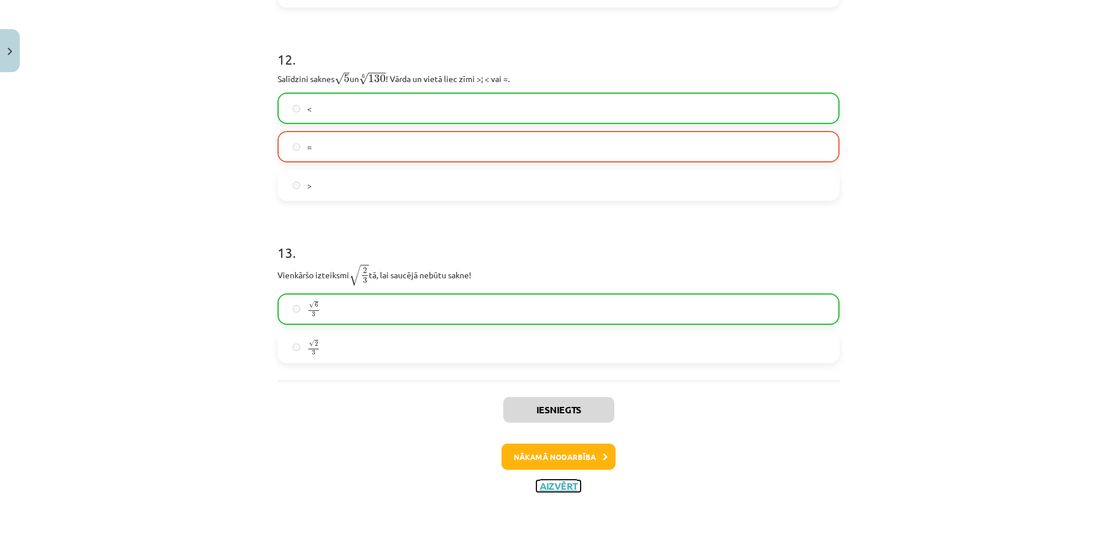
click at [556, 488] on button "Aizvērt" at bounding box center [558, 486] width 44 height 12
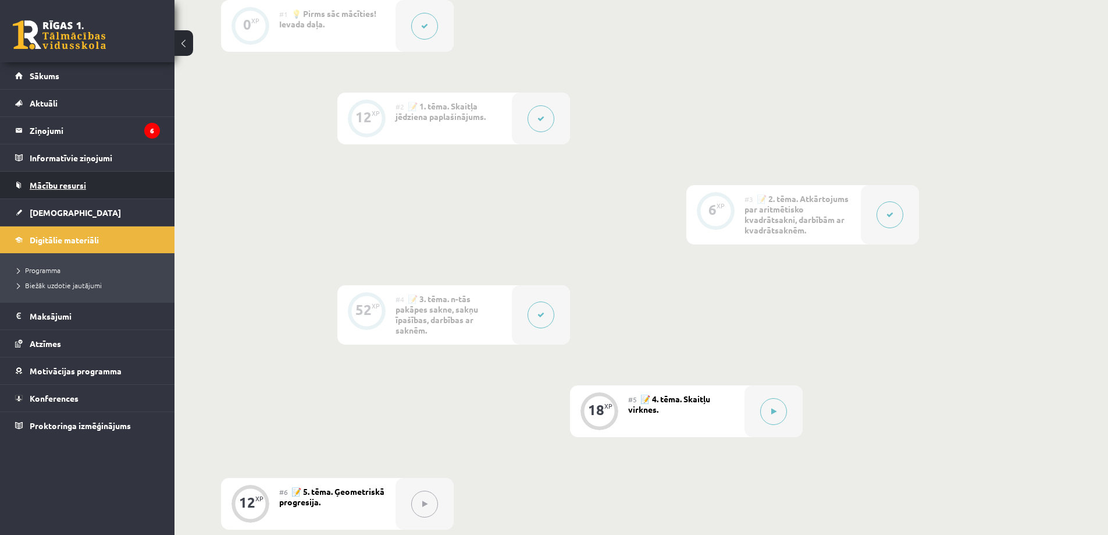
scroll to position [268, 0]
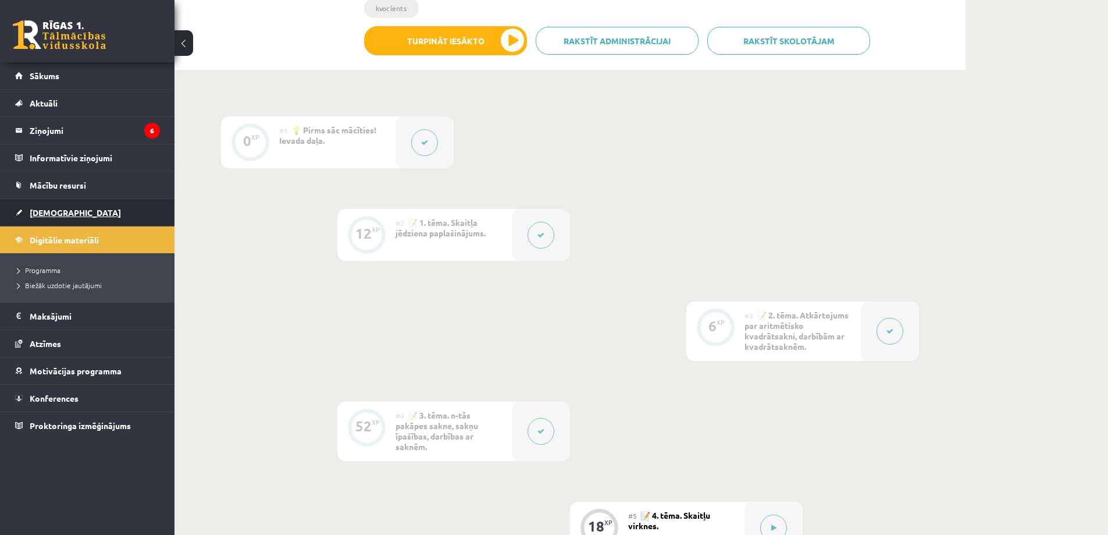
click at [50, 212] on span "[DEMOGRAPHIC_DATA]" at bounding box center [75, 212] width 91 height 10
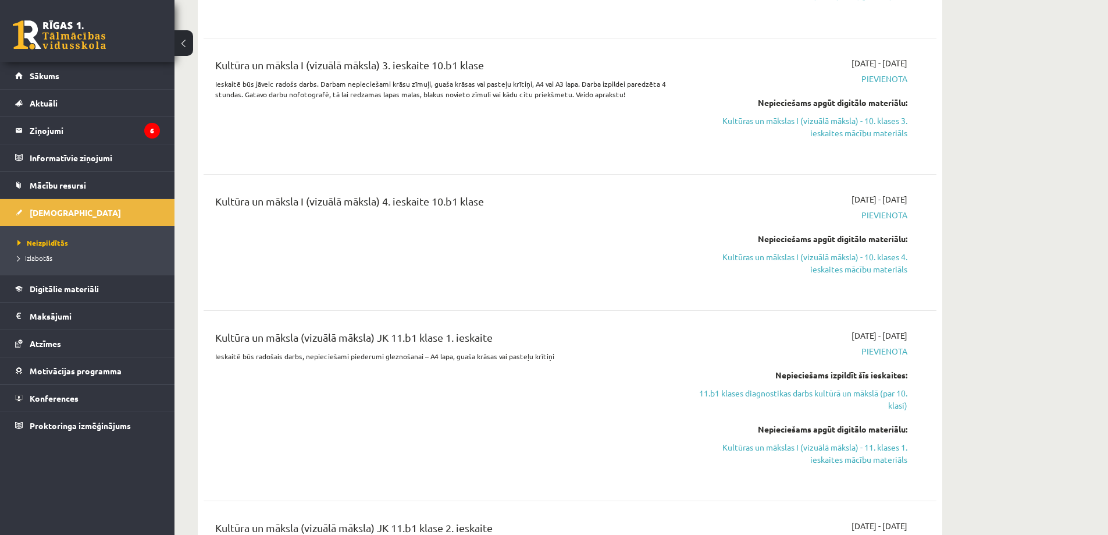
scroll to position [1629, 0]
